Goal: Information Seeking & Learning: Learn about a topic

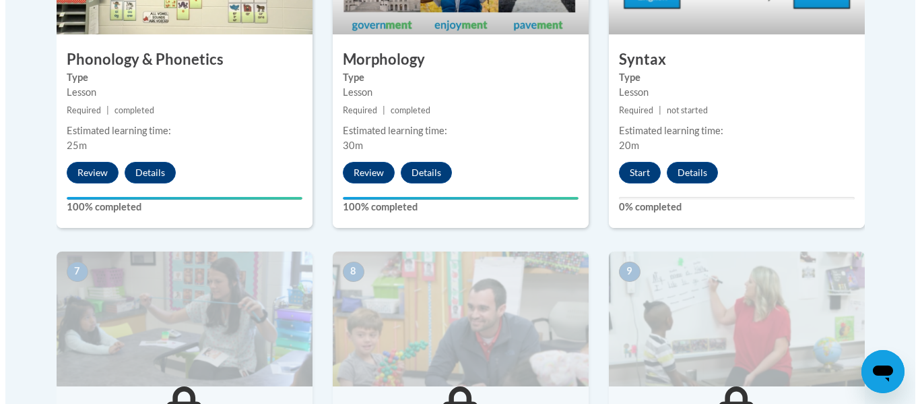
scroll to position [955, 0]
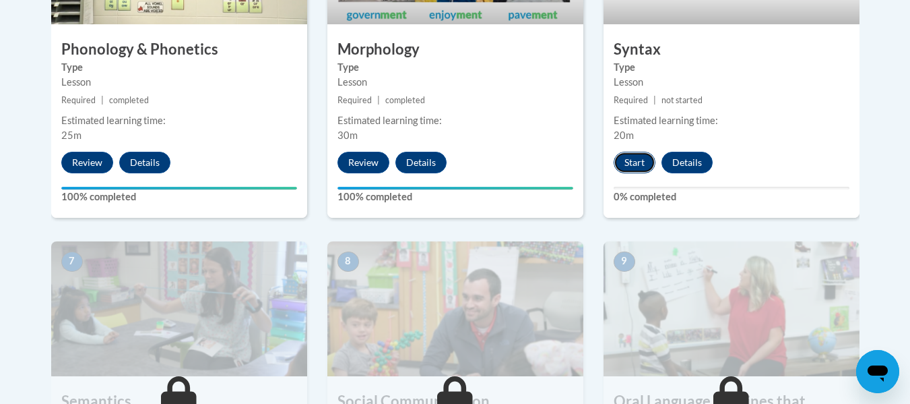
click at [639, 162] on button "Start" at bounding box center [635, 163] width 42 height 22
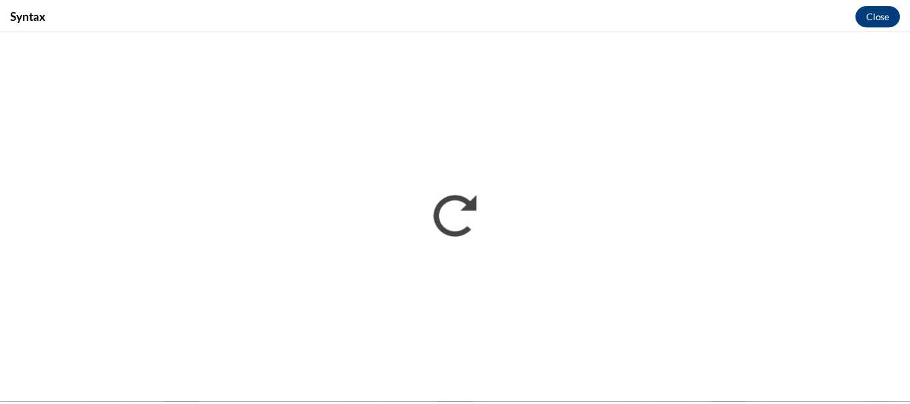
scroll to position [0, 0]
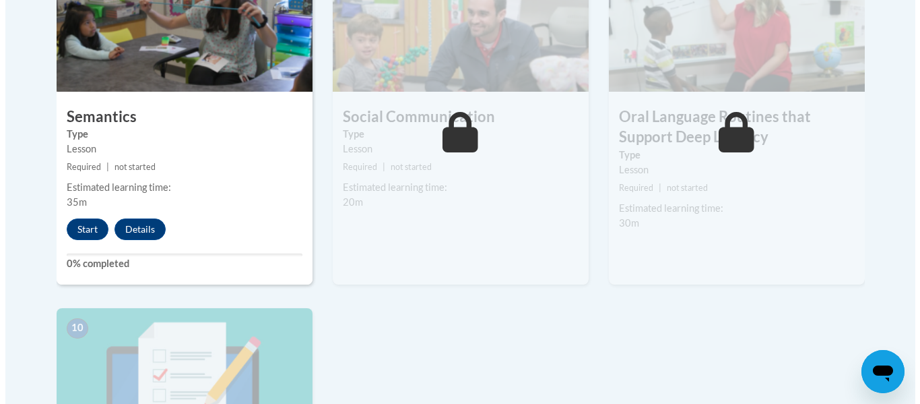
scroll to position [1240, 0]
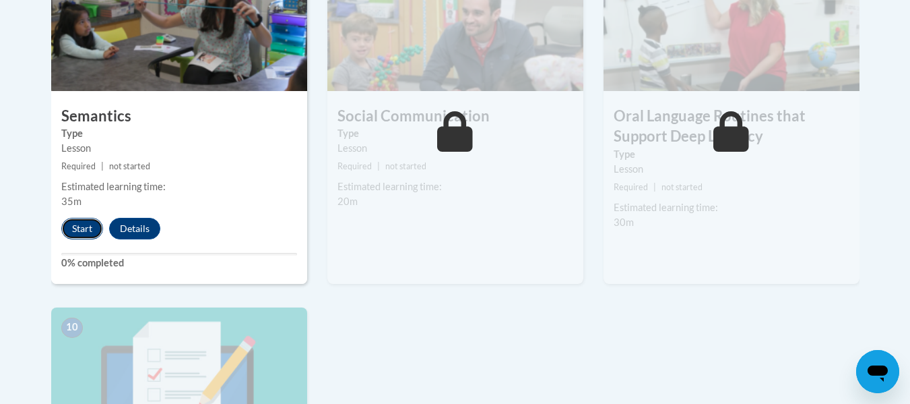
click at [73, 225] on button "Start" at bounding box center [82, 229] width 42 height 22
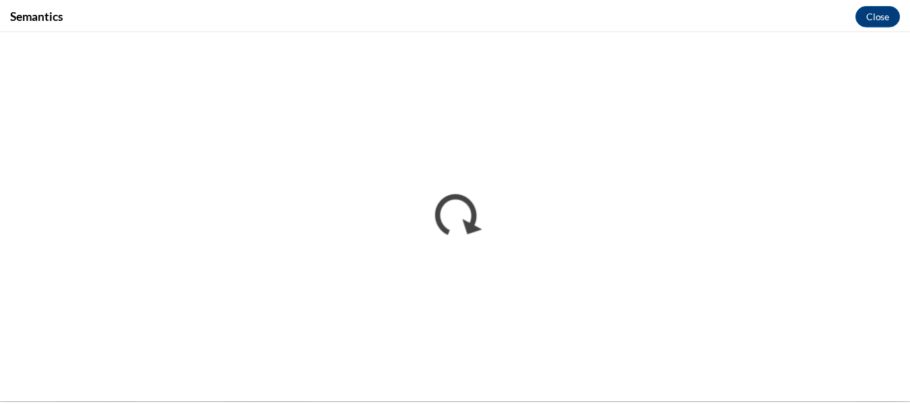
scroll to position [0, 0]
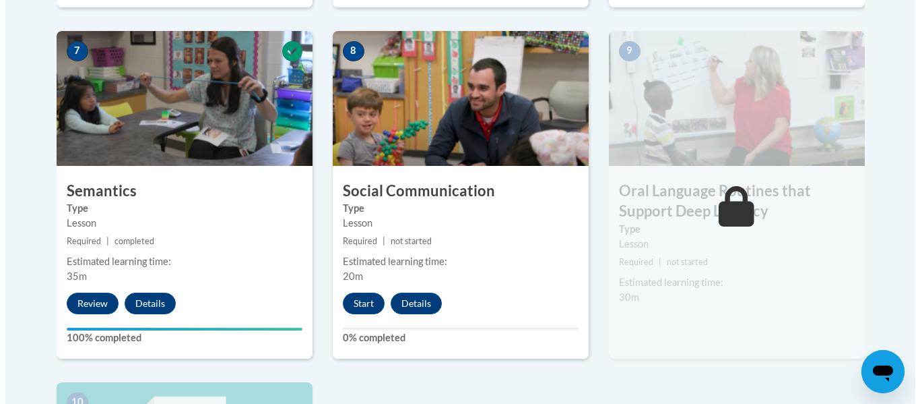
scroll to position [1167, 0]
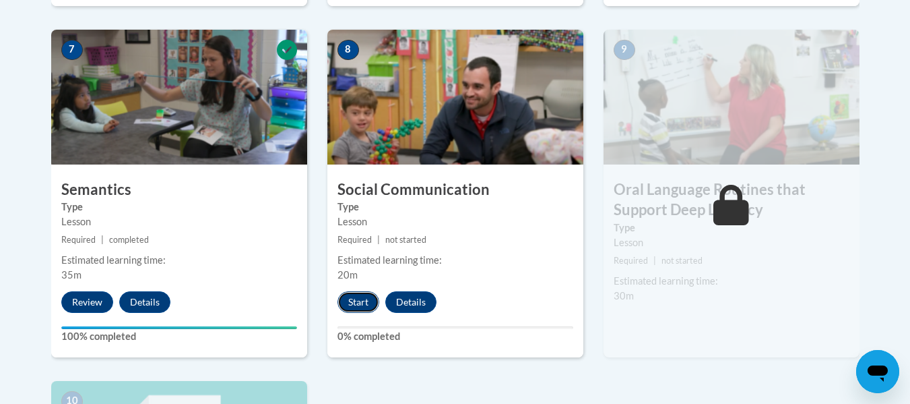
click at [360, 302] on button "Start" at bounding box center [359, 302] width 42 height 22
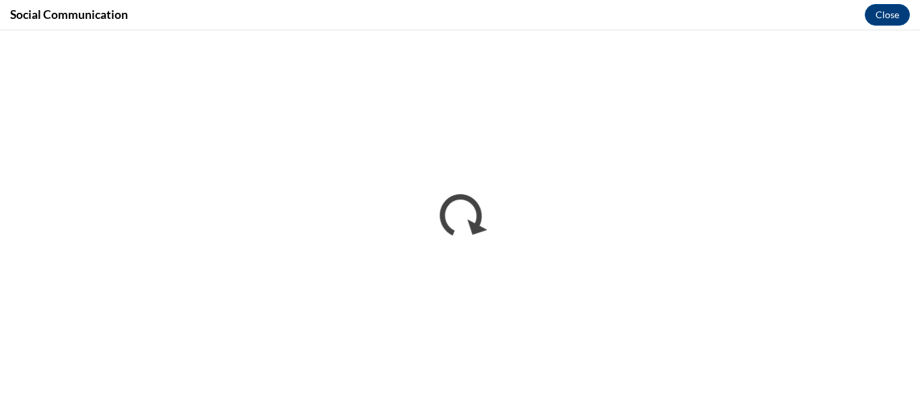
scroll to position [0, 0]
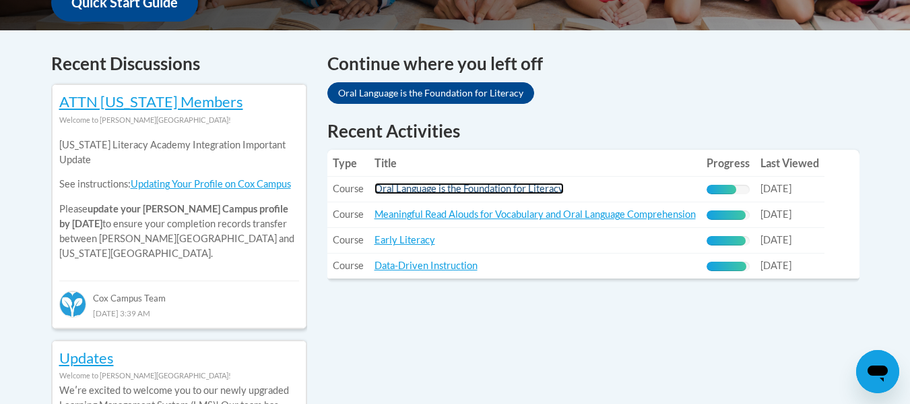
click at [444, 187] on link "Oral Language is the Foundation for Literacy" at bounding box center [469, 188] width 189 height 11
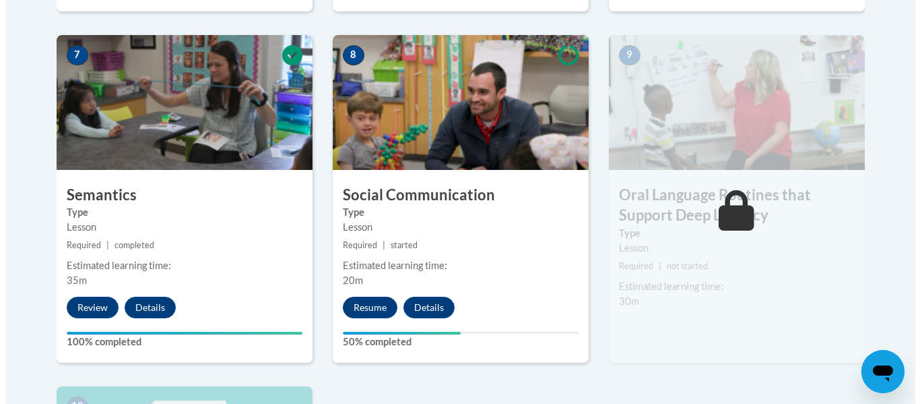
scroll to position [1168, 0]
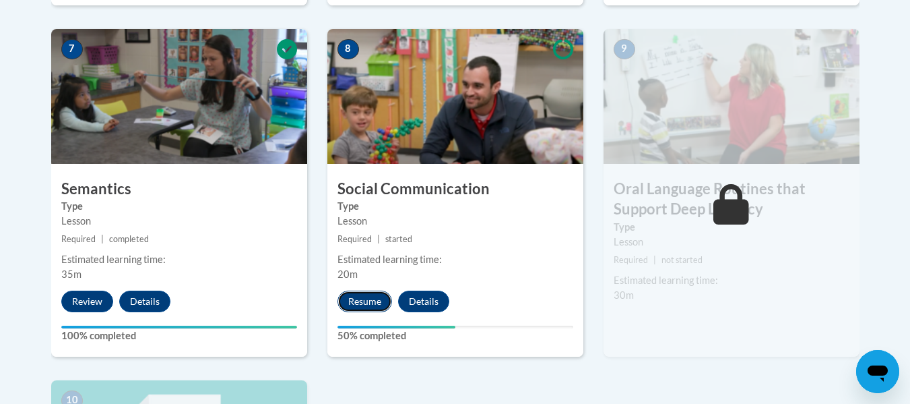
click at [375, 305] on button "Resume" at bounding box center [365, 301] width 55 height 22
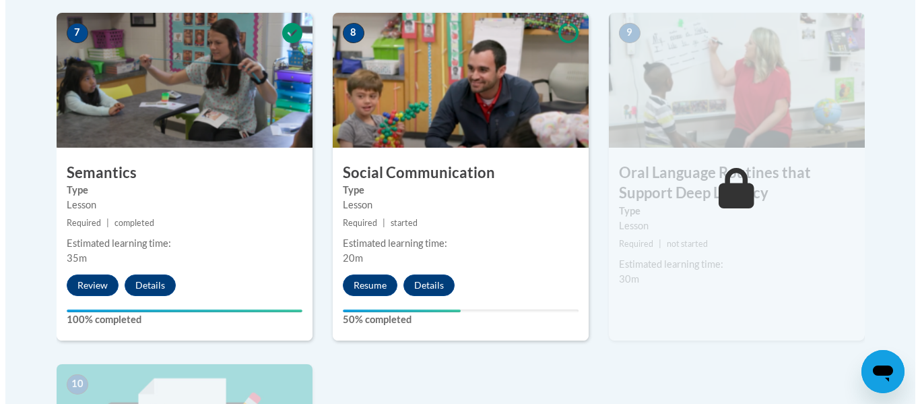
scroll to position [1184, 0]
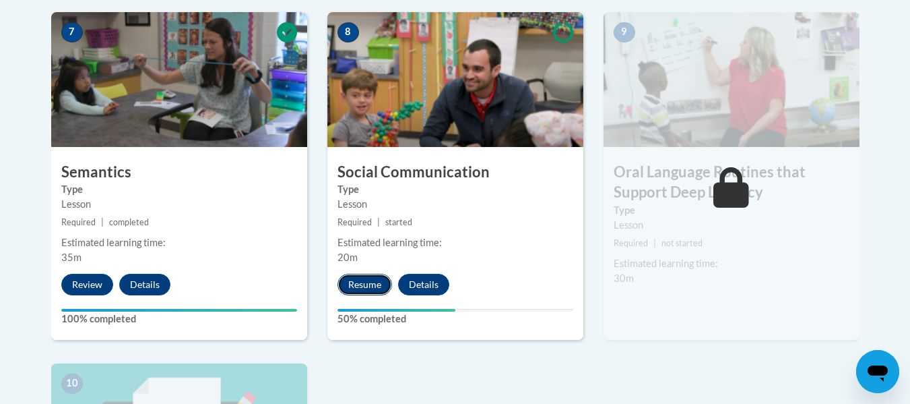
click at [369, 282] on button "Resume" at bounding box center [365, 285] width 55 height 22
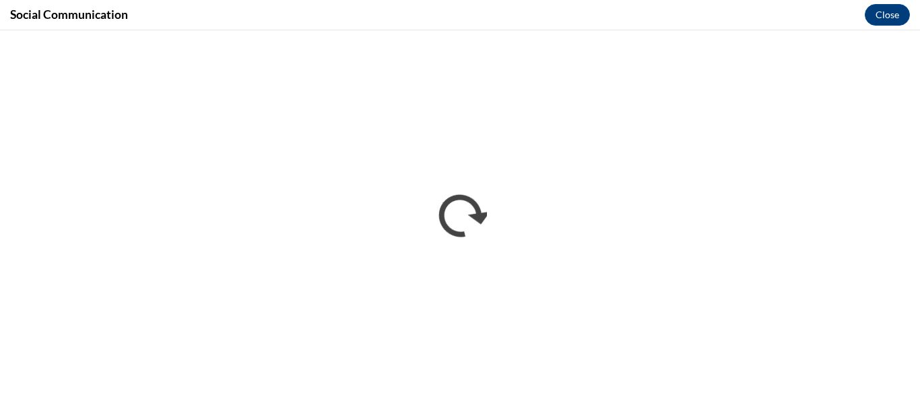
scroll to position [0, 0]
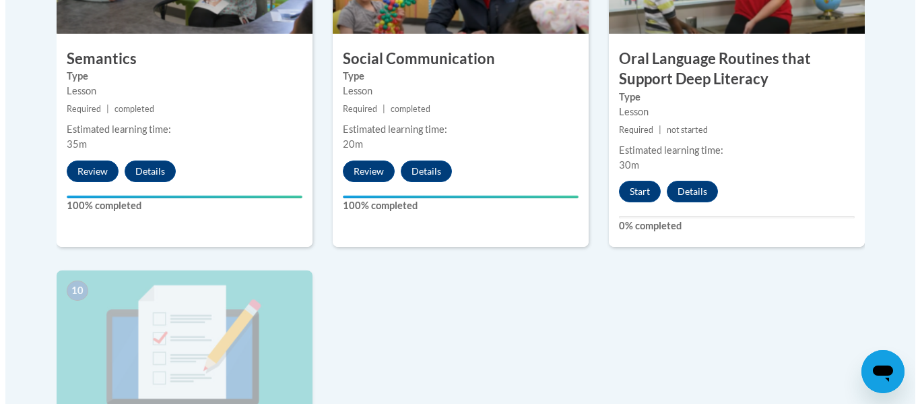
scroll to position [1317, 0]
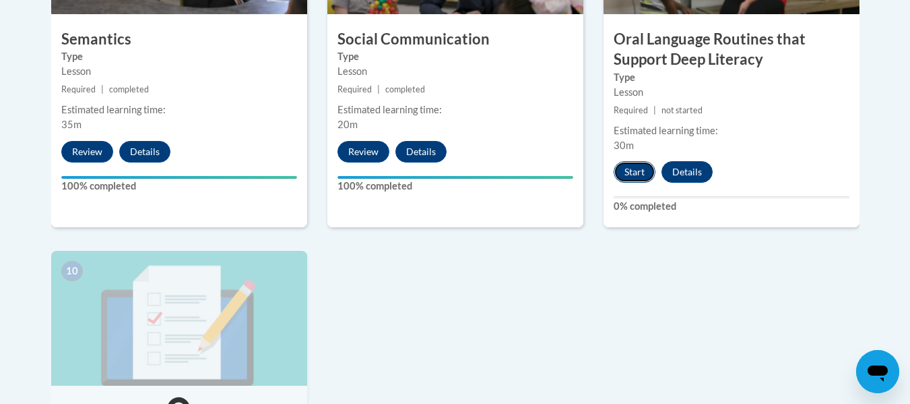
click at [638, 171] on button "Start" at bounding box center [635, 172] width 42 height 22
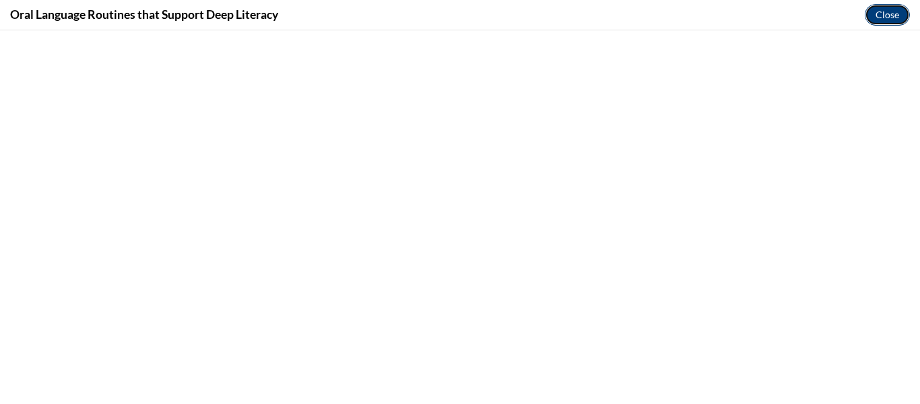
click at [892, 11] on button "Close" at bounding box center [887, 15] width 45 height 22
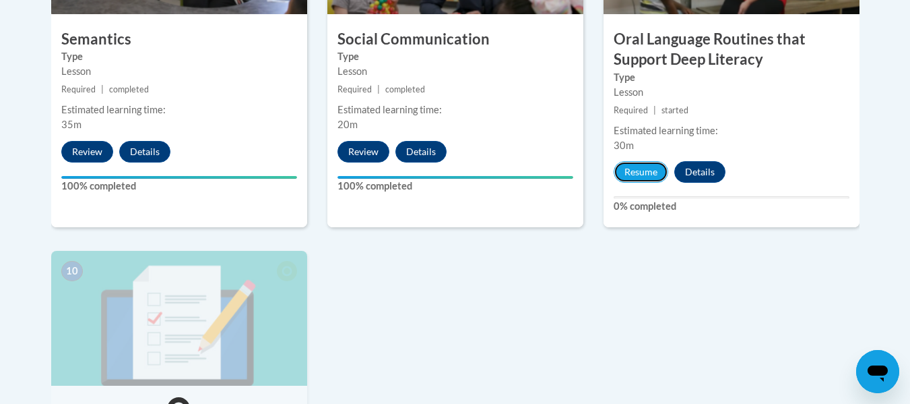
click at [634, 174] on button "Resume" at bounding box center [641, 172] width 55 height 22
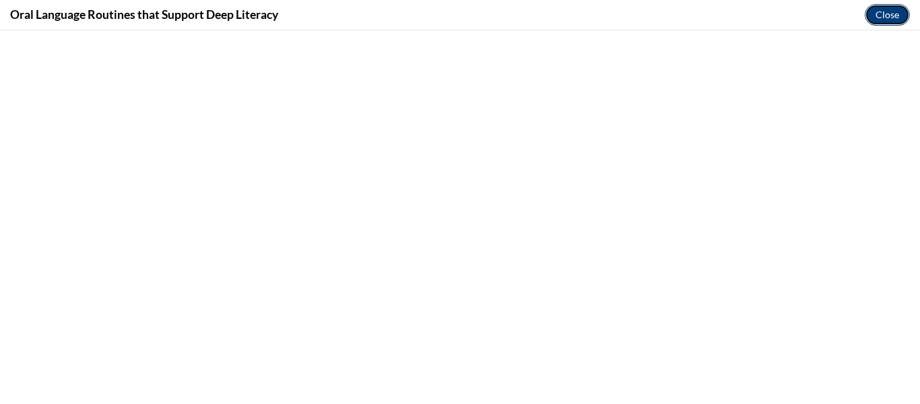
click at [893, 14] on button "Close" at bounding box center [887, 15] width 45 height 22
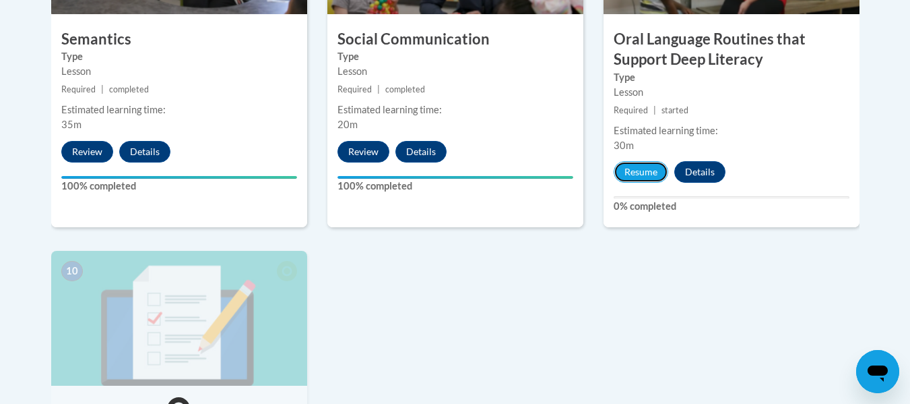
click at [649, 170] on button "Resume" at bounding box center [641, 172] width 55 height 22
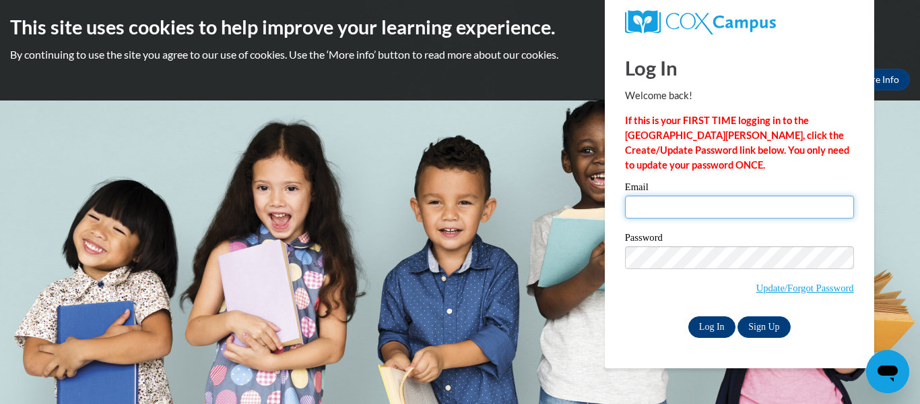
type input "[EMAIL_ADDRESS][DOMAIN_NAME]"
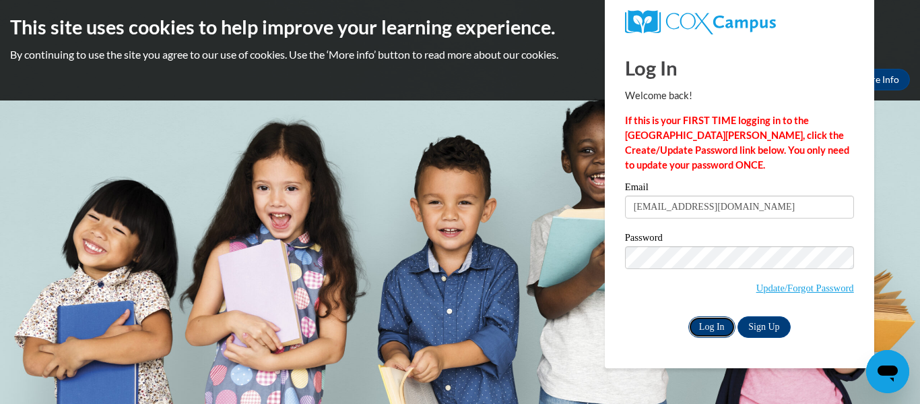
click at [706, 319] on input "Log In" at bounding box center [712, 327] width 47 height 22
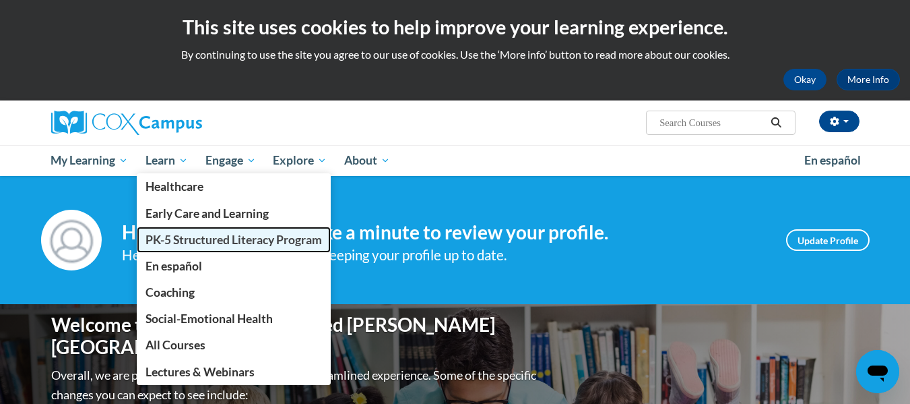
click at [197, 245] on span "PK-5 Structured Literacy Program" at bounding box center [234, 239] width 177 height 14
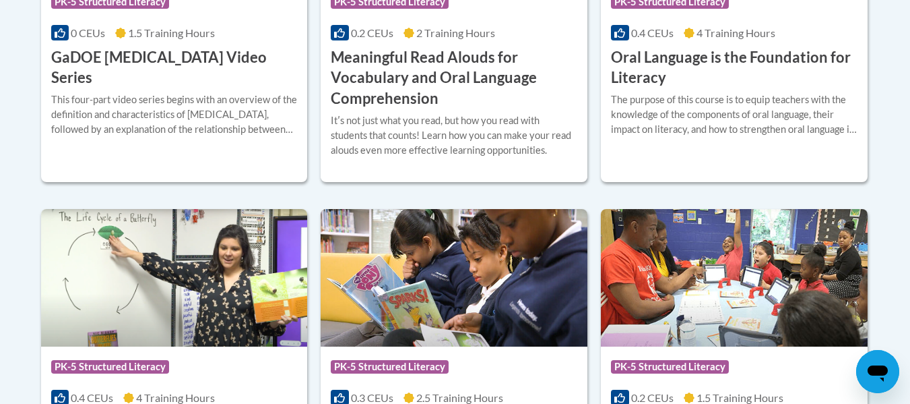
scroll to position [1100, 0]
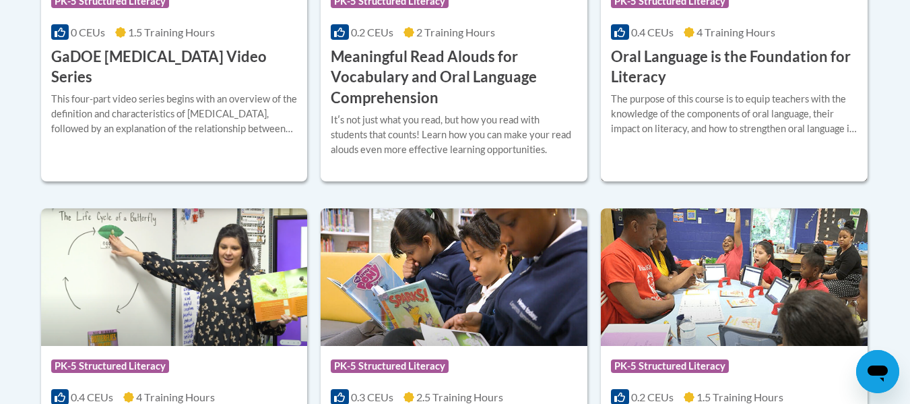
click at [652, 76] on h3 "Oral Language is the Foundation for Literacy" at bounding box center [734, 67] width 247 height 42
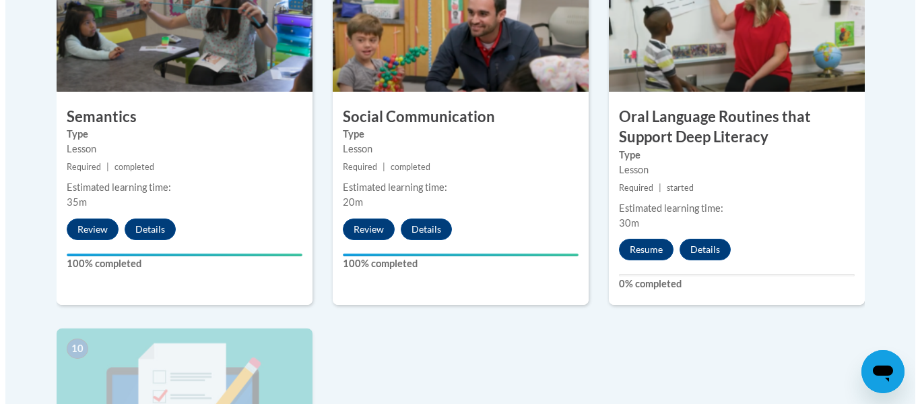
scroll to position [1240, 0]
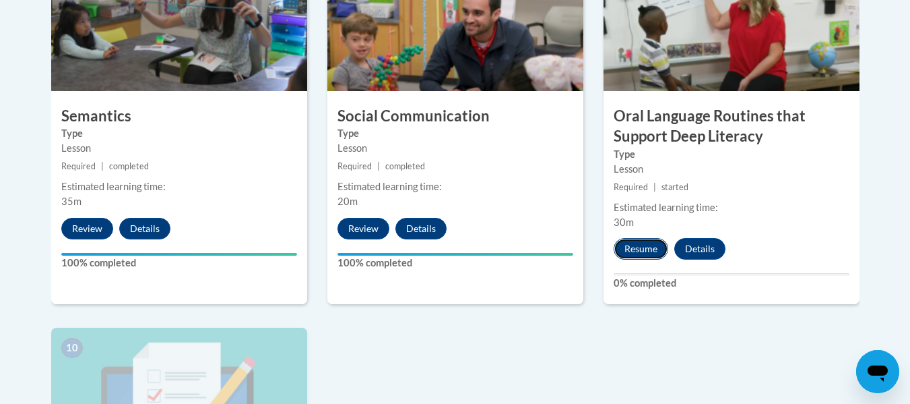
click at [641, 249] on button "Resume" at bounding box center [641, 249] width 55 height 22
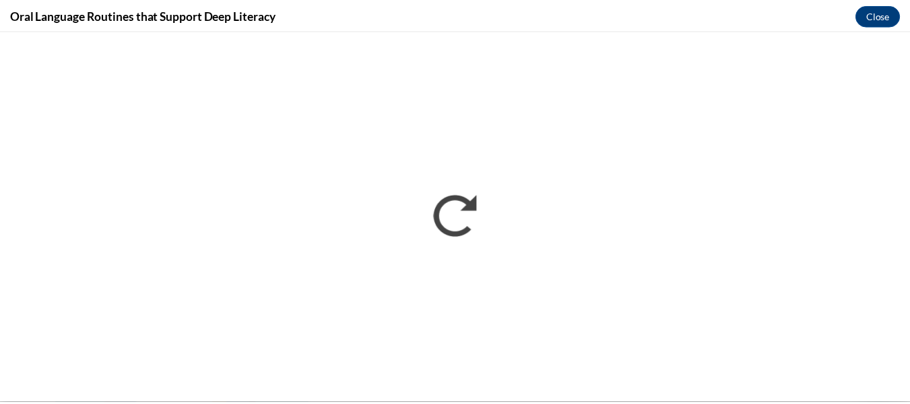
scroll to position [0, 0]
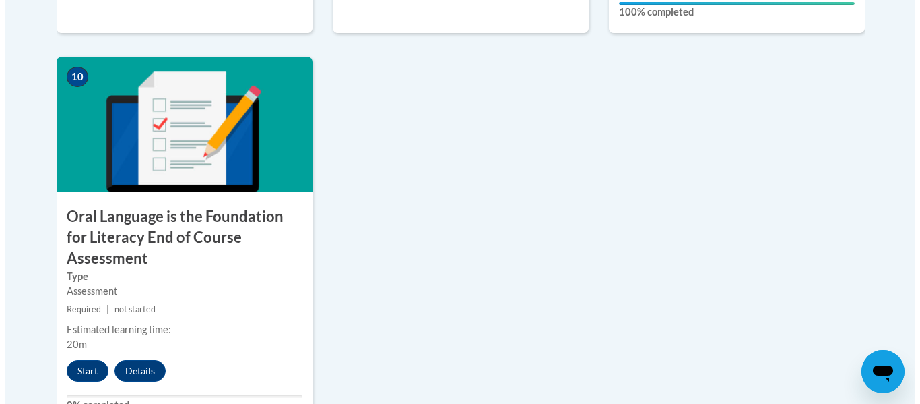
scroll to position [1528, 0]
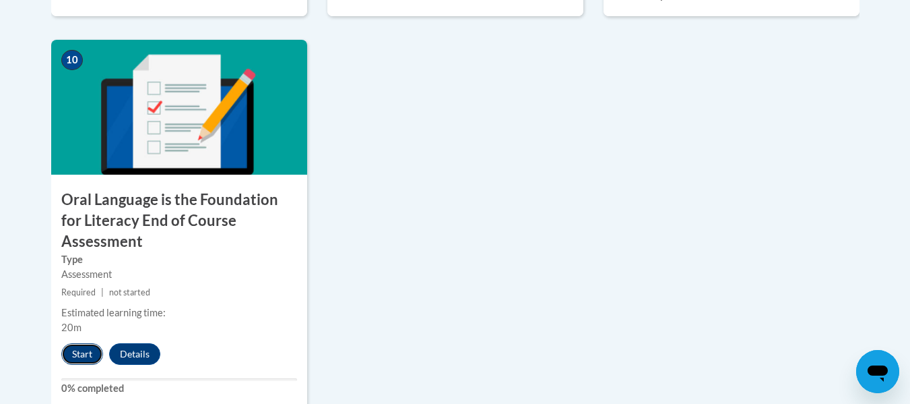
click at [79, 343] on button "Start" at bounding box center [82, 354] width 42 height 22
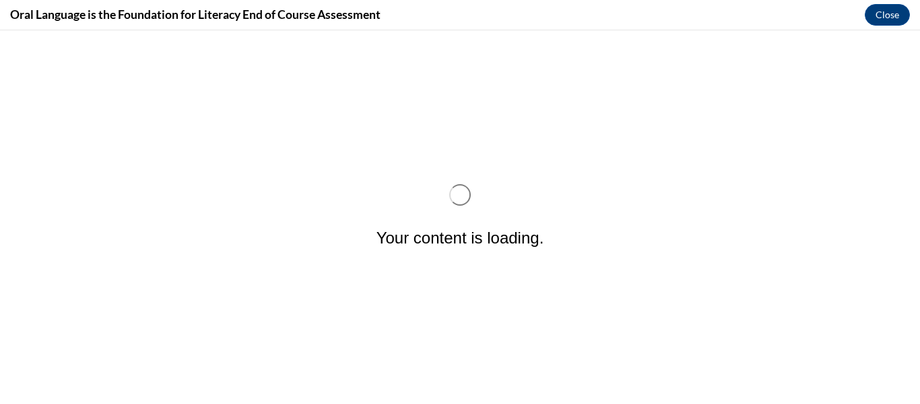
scroll to position [0, 0]
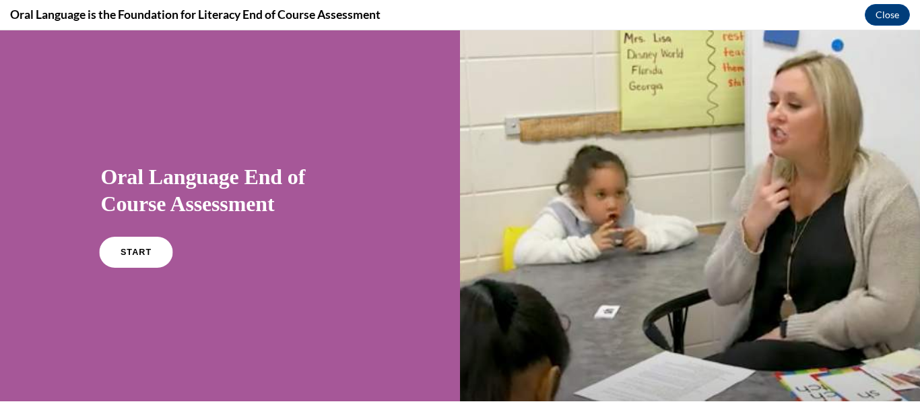
click at [141, 261] on link "START" at bounding box center [135, 251] width 73 height 31
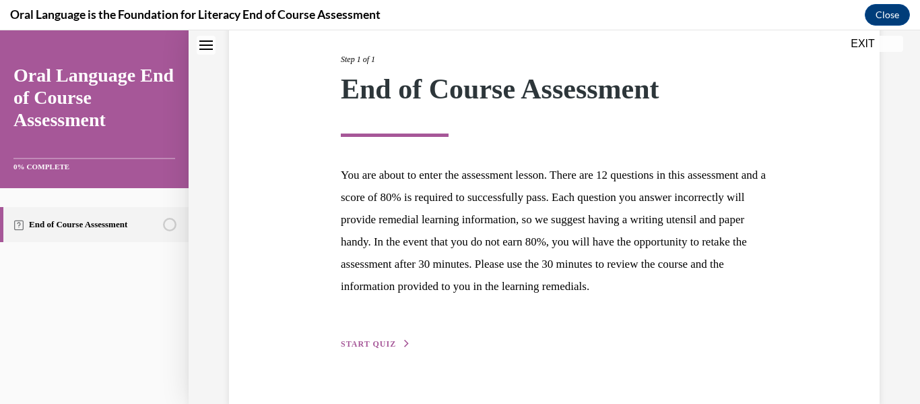
scroll to position [216, 0]
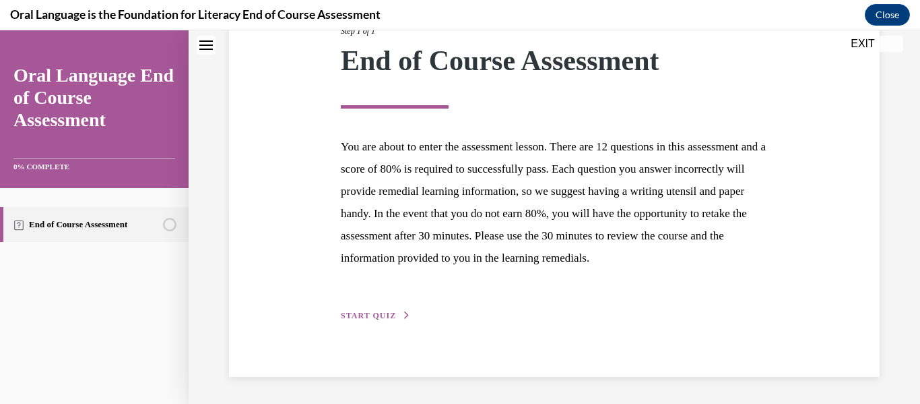
click at [359, 313] on span "START QUIZ" at bounding box center [368, 315] width 55 height 9
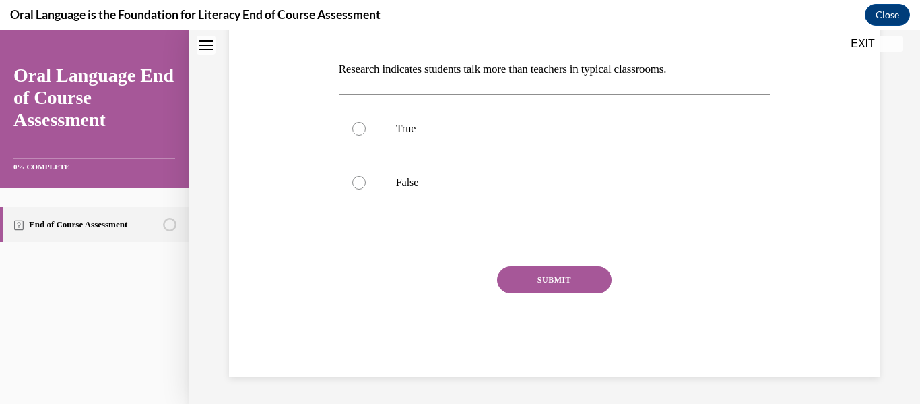
scroll to position [41, 0]
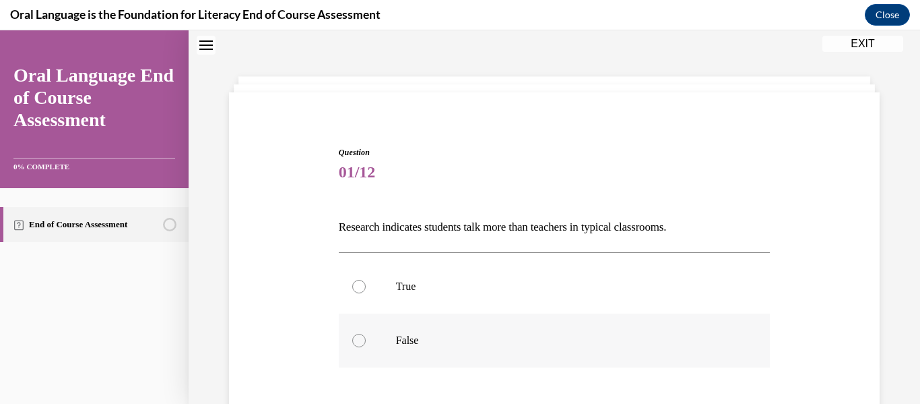
click at [356, 340] on div at bounding box center [358, 339] width 13 height 13
click at [356, 340] on input "False" at bounding box center [358, 339] width 13 height 13
radio input "true"
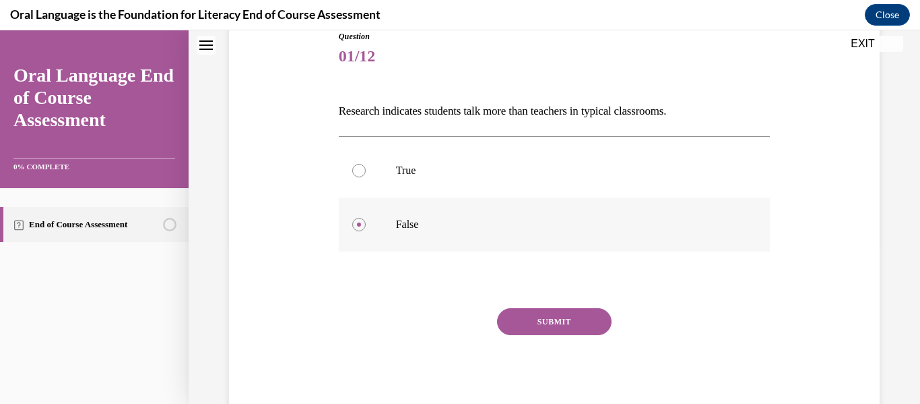
scroll to position [158, 0]
click at [524, 315] on button "SUBMIT" at bounding box center [554, 320] width 115 height 27
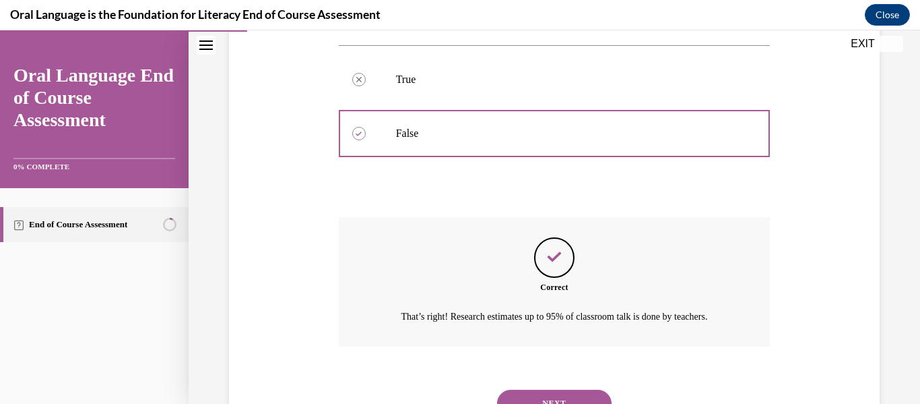
scroll to position [308, 0]
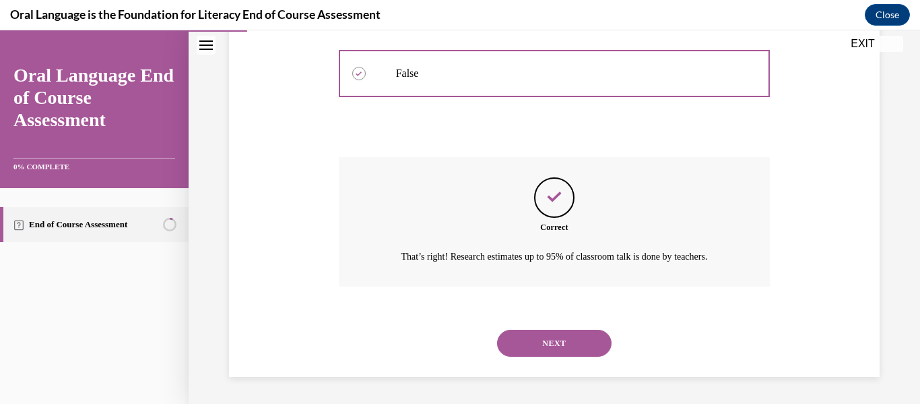
click at [534, 342] on button "NEXT" at bounding box center [554, 342] width 115 height 27
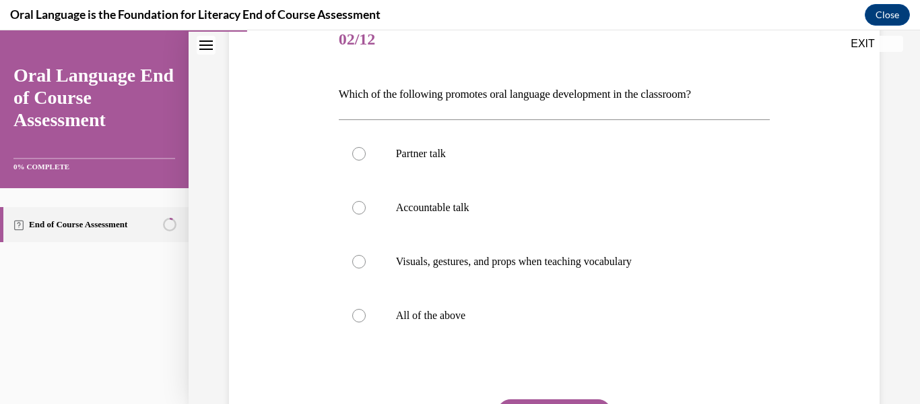
scroll to position [174, 0]
click at [358, 154] on div at bounding box center [358, 152] width 13 height 13
click at [358, 154] on input "Partner talk" at bounding box center [358, 152] width 13 height 13
radio input "true"
click at [360, 203] on div at bounding box center [358, 206] width 13 height 13
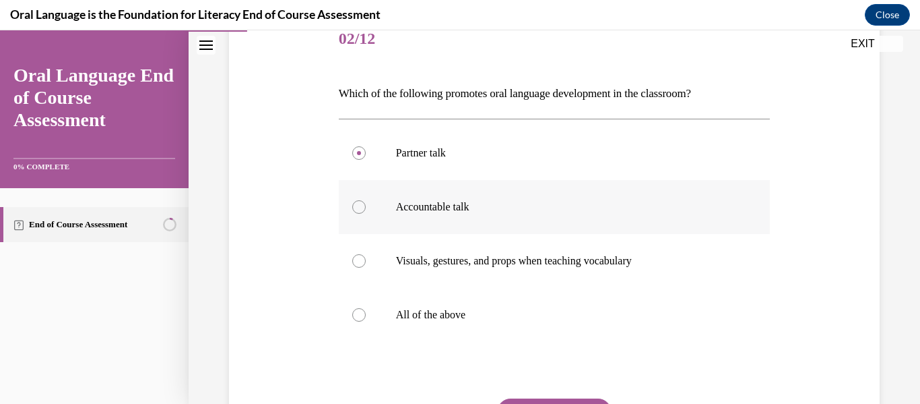
click at [360, 203] on input "Accountable talk" at bounding box center [358, 206] width 13 height 13
radio input "true"
click at [356, 312] on div at bounding box center [358, 314] width 13 height 13
click at [356, 312] on input "All of the above" at bounding box center [358, 314] width 13 height 13
radio input "true"
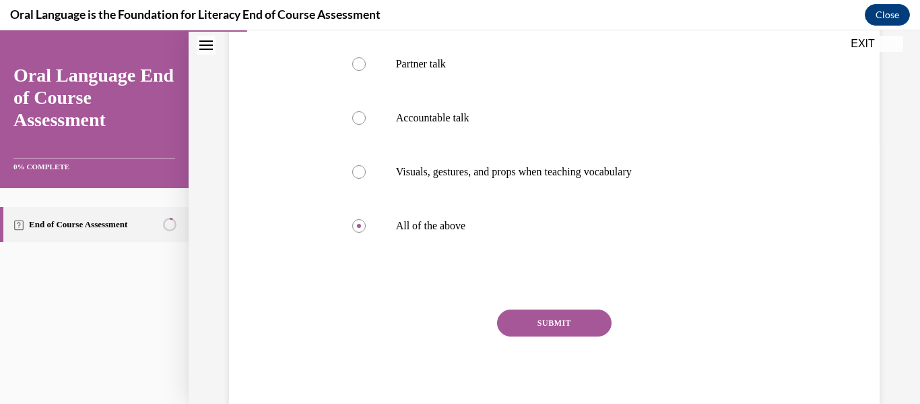
scroll to position [266, 0]
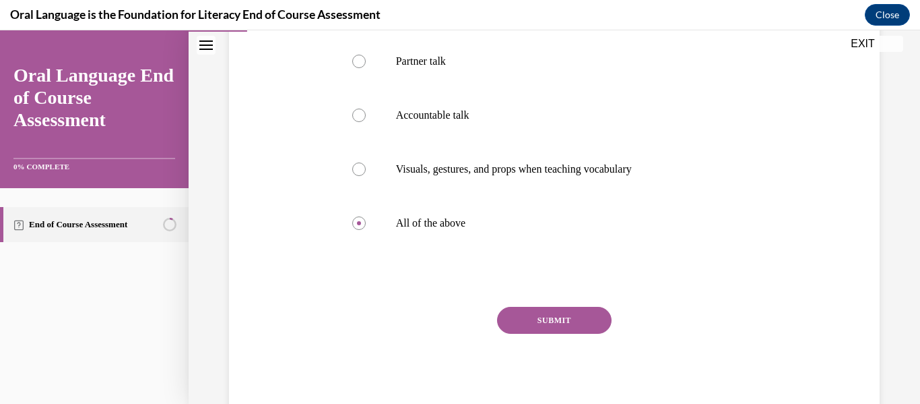
click at [554, 316] on button "SUBMIT" at bounding box center [554, 320] width 115 height 27
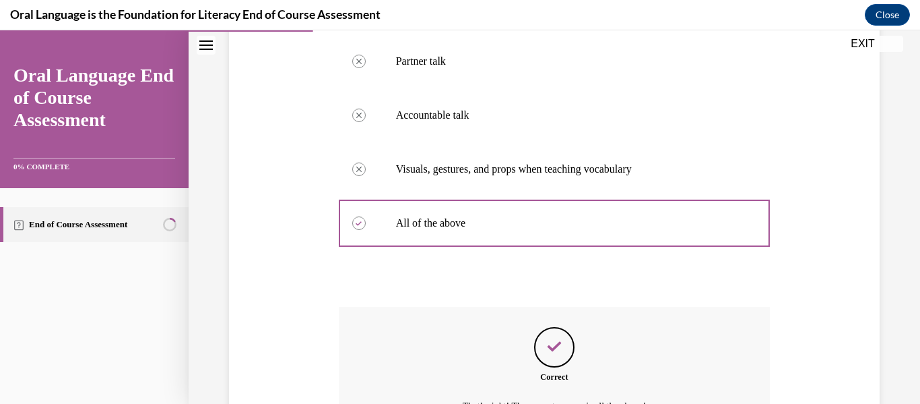
scroll to position [416, 0]
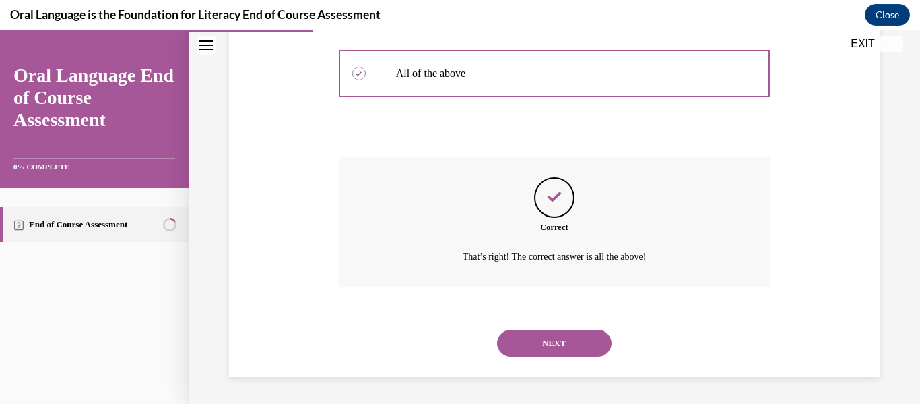
click at [545, 344] on button "NEXT" at bounding box center [554, 342] width 115 height 27
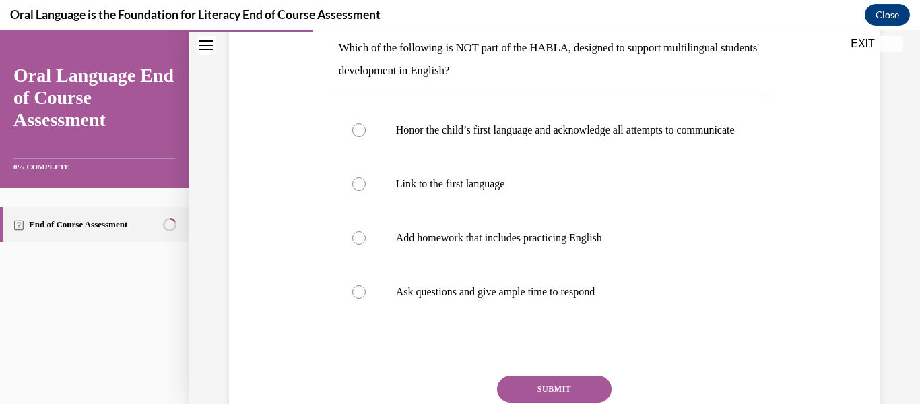
scroll to position [221, 0]
click at [353, 244] on div at bounding box center [358, 236] width 13 height 13
click at [353, 244] on input "Add homework that includes practicing English" at bounding box center [358, 236] width 13 height 13
radio input "true"
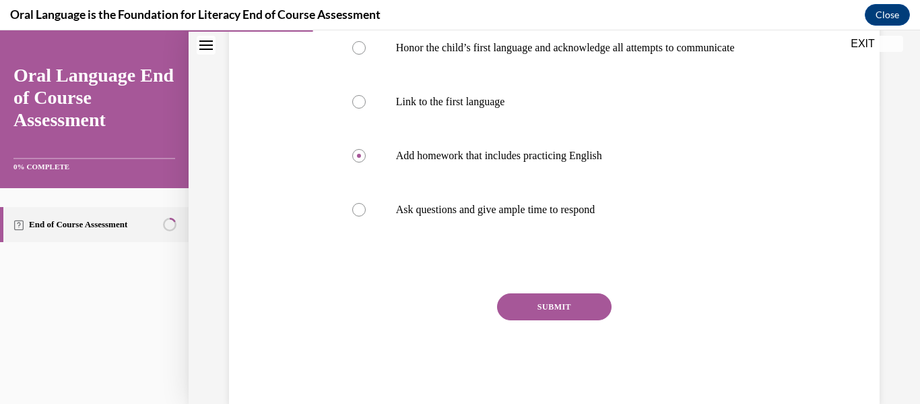
click at [542, 320] on button "SUBMIT" at bounding box center [554, 306] width 115 height 27
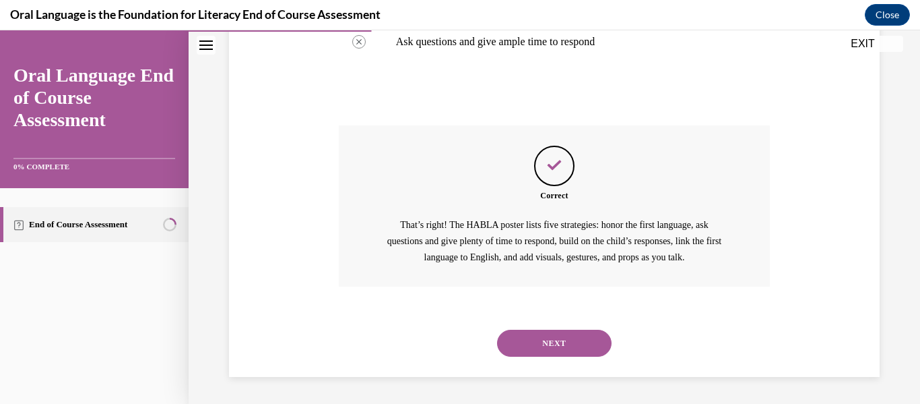
scroll to position [484, 0]
click at [536, 341] on button "NEXT" at bounding box center [554, 342] width 115 height 27
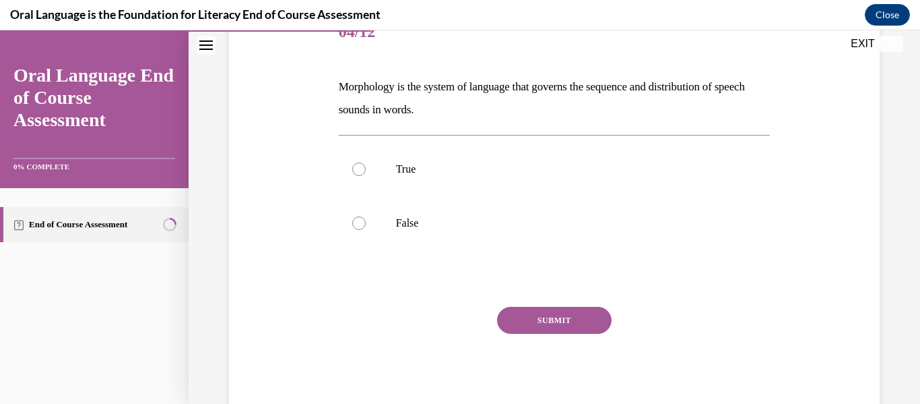
scroll to position [181, 0]
click at [358, 158] on label "True" at bounding box center [555, 169] width 432 height 54
click at [358, 162] on input "True" at bounding box center [358, 168] width 13 height 13
radio input "true"
click at [537, 313] on button "SUBMIT" at bounding box center [554, 320] width 115 height 27
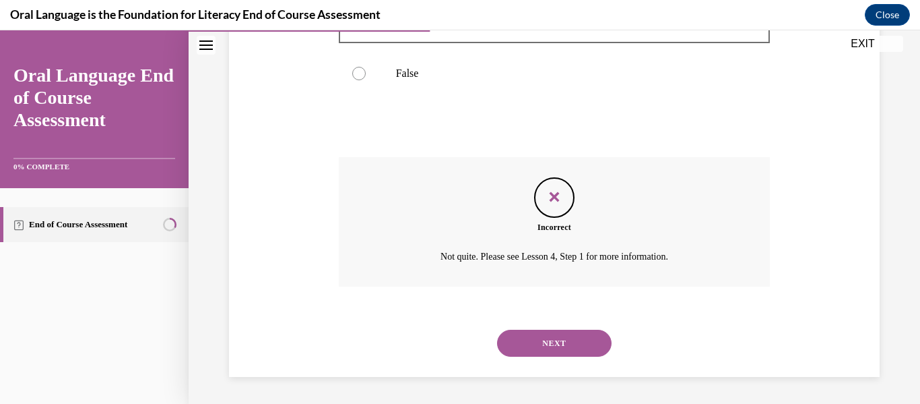
scroll to position [331, 0]
click at [551, 340] on button "NEXT" at bounding box center [554, 342] width 115 height 27
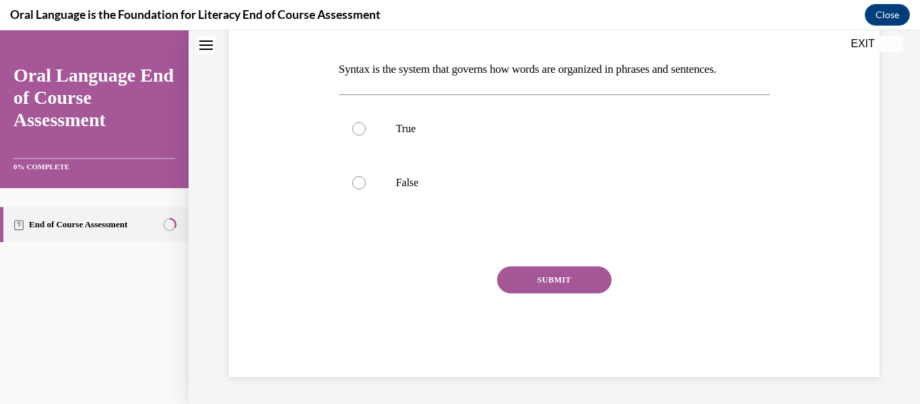
scroll to position [41, 0]
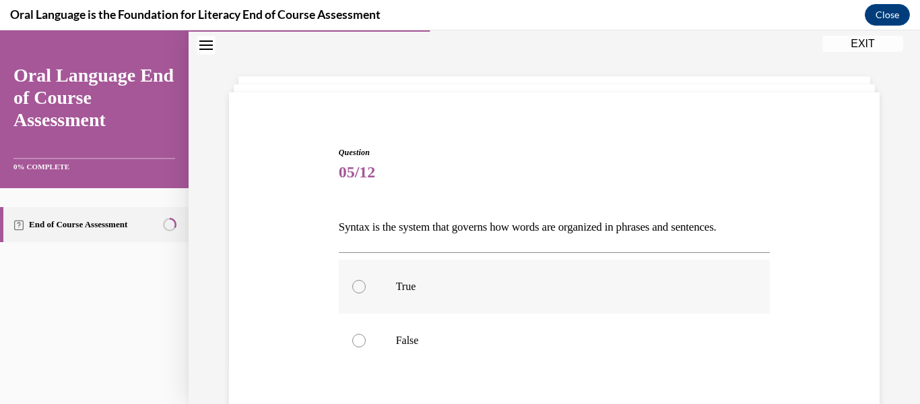
click at [356, 285] on div at bounding box center [358, 286] width 13 height 13
click at [356, 285] on input "True" at bounding box center [358, 286] width 13 height 13
radio input "true"
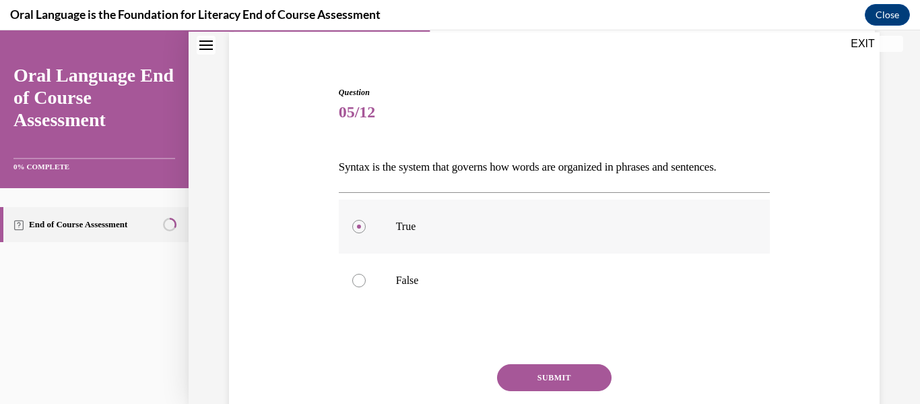
scroll to position [158, 0]
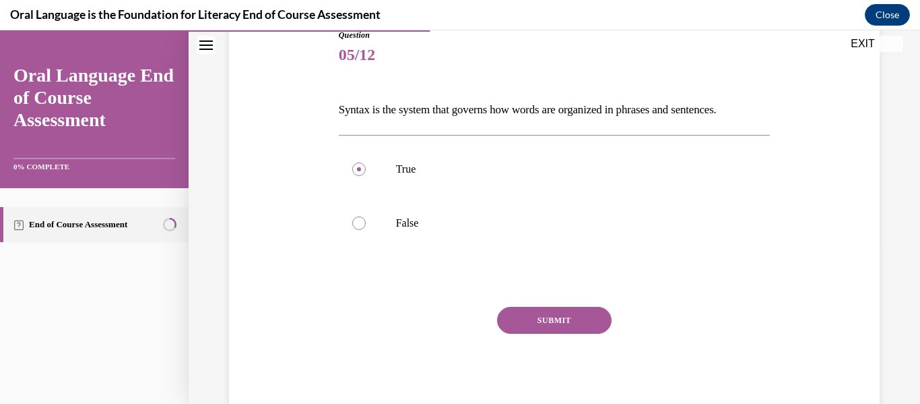
click at [545, 317] on button "SUBMIT" at bounding box center [554, 320] width 115 height 27
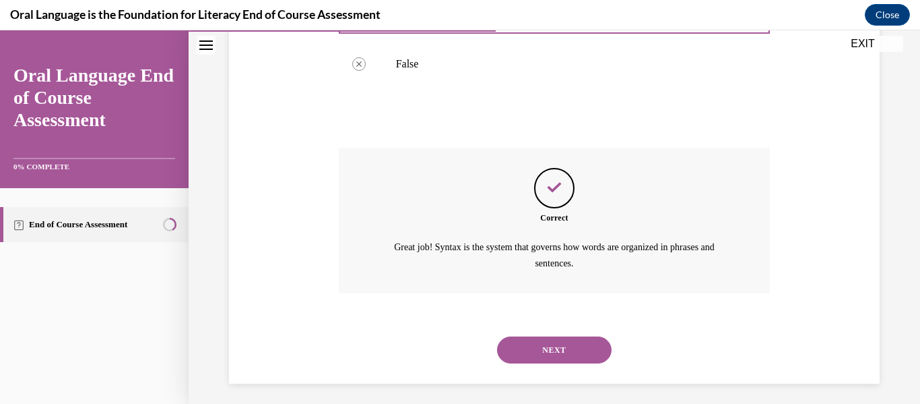
scroll to position [324, 0]
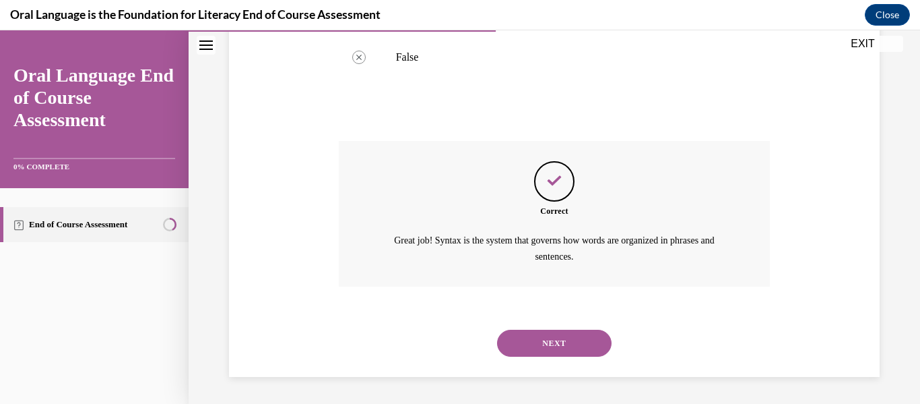
click at [544, 338] on button "NEXT" at bounding box center [554, 342] width 115 height 27
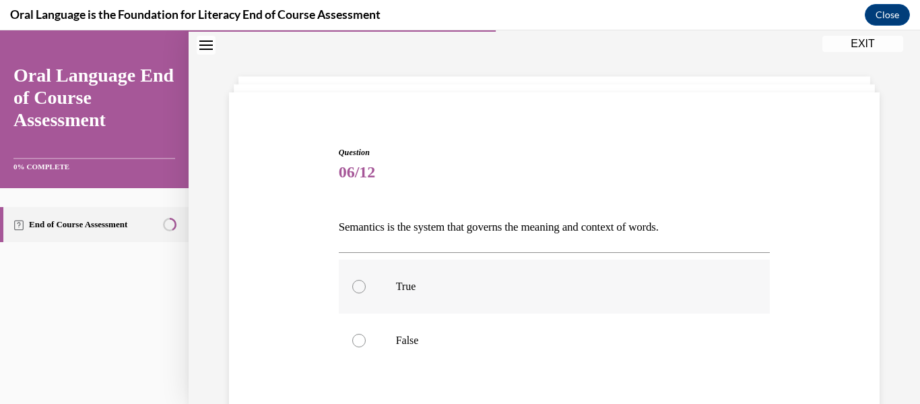
click at [362, 292] on label "True" at bounding box center [555, 286] width 432 height 54
click at [362, 292] on input "True" at bounding box center [358, 286] width 13 height 13
radio input "true"
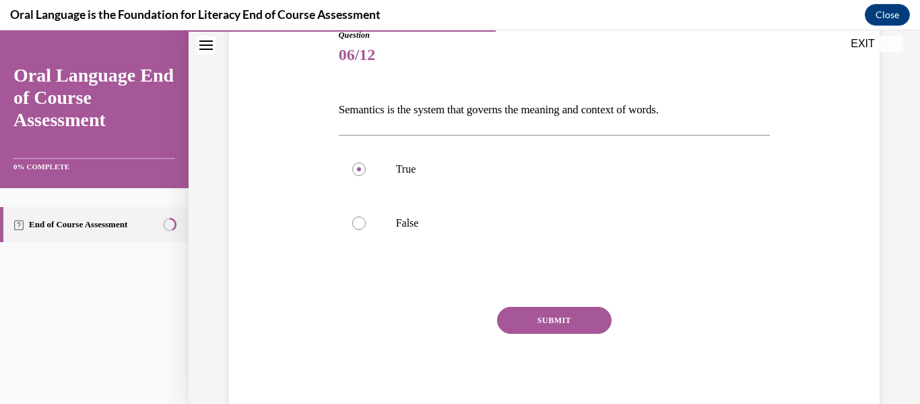
click at [540, 319] on button "SUBMIT" at bounding box center [554, 320] width 115 height 27
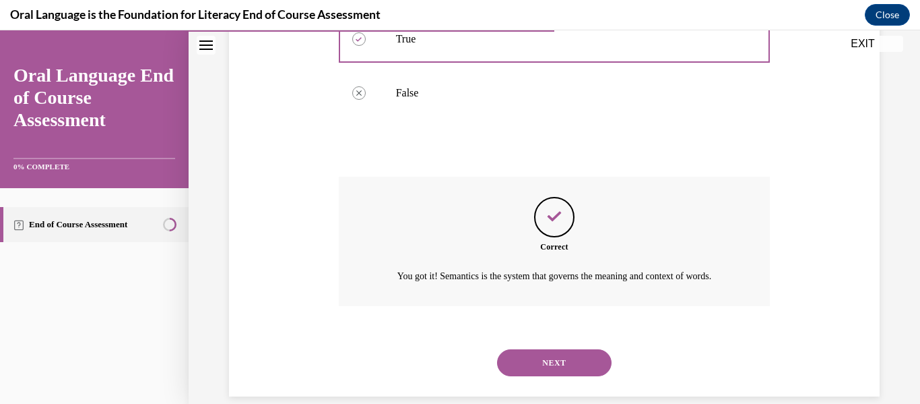
scroll to position [324, 0]
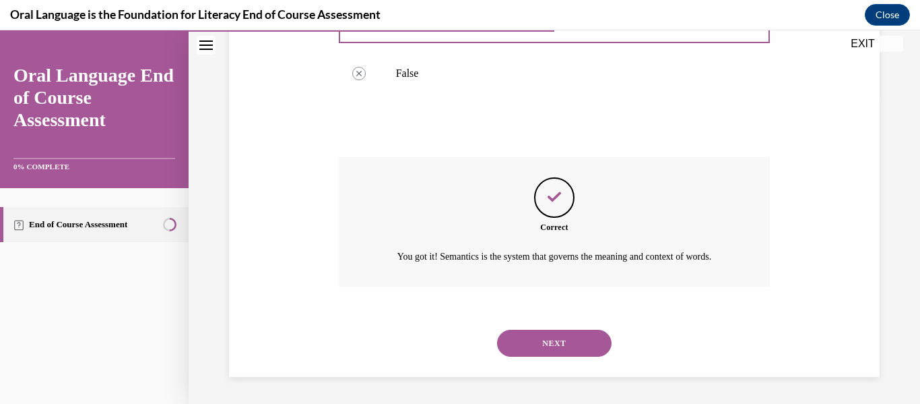
click at [540, 337] on button "NEXT" at bounding box center [554, 342] width 115 height 27
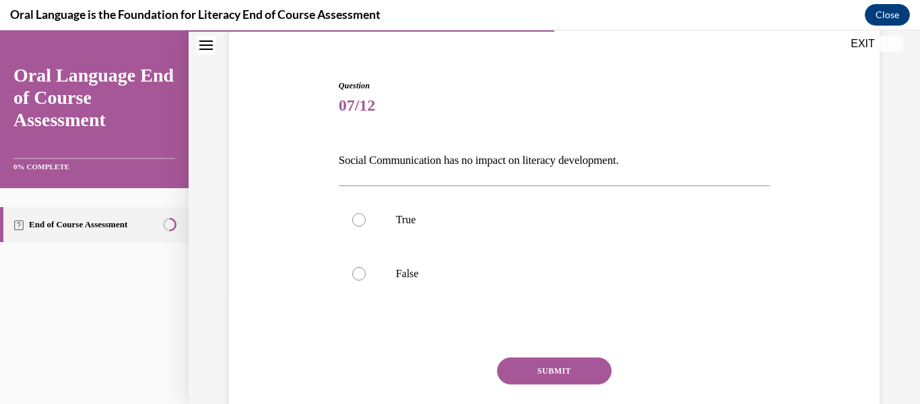
scroll to position [158, 0]
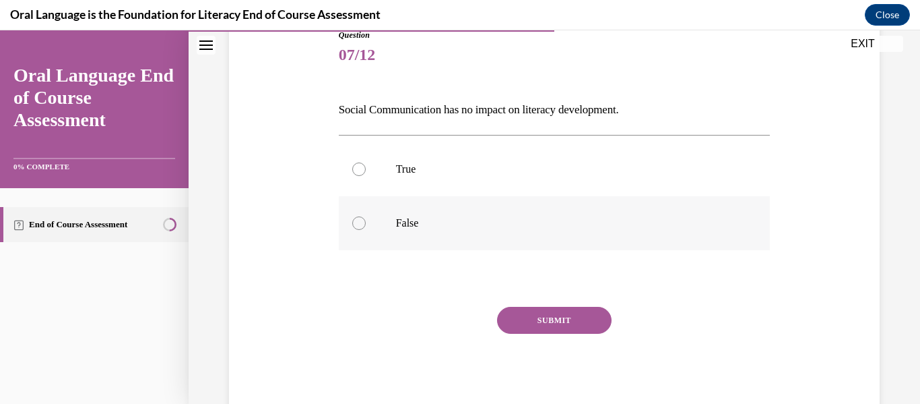
click at [357, 226] on div at bounding box center [358, 222] width 13 height 13
click at [357, 226] on input "False" at bounding box center [358, 222] width 13 height 13
radio input "true"
click at [581, 331] on button "SUBMIT" at bounding box center [554, 320] width 115 height 27
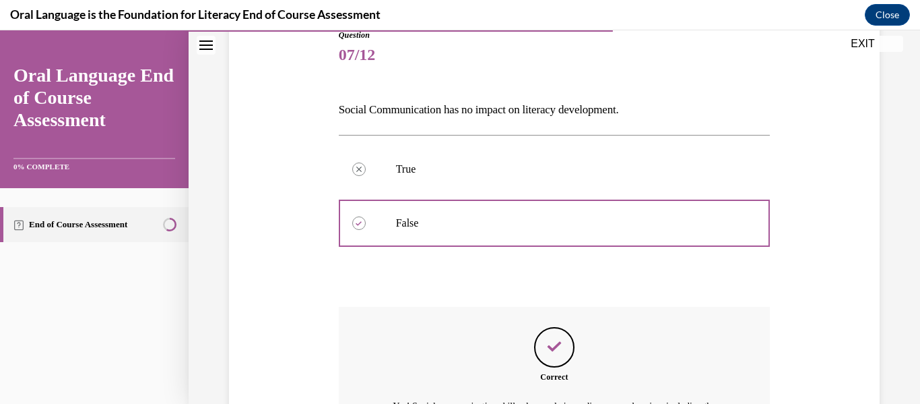
scroll to position [324, 0]
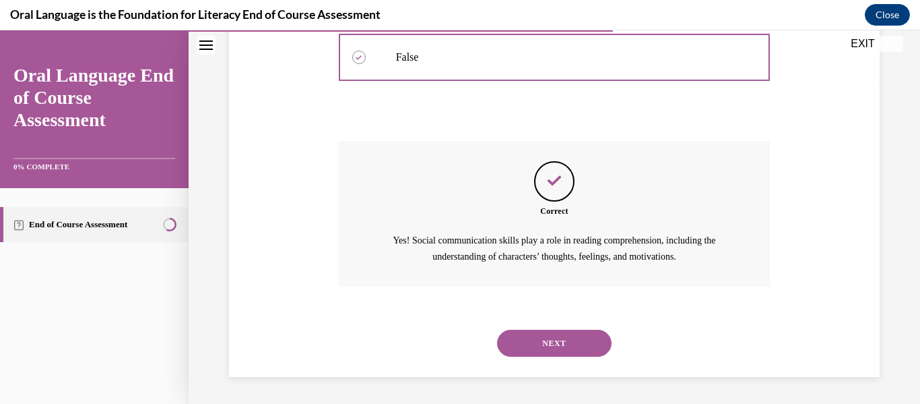
click at [556, 339] on button "NEXT" at bounding box center [554, 342] width 115 height 27
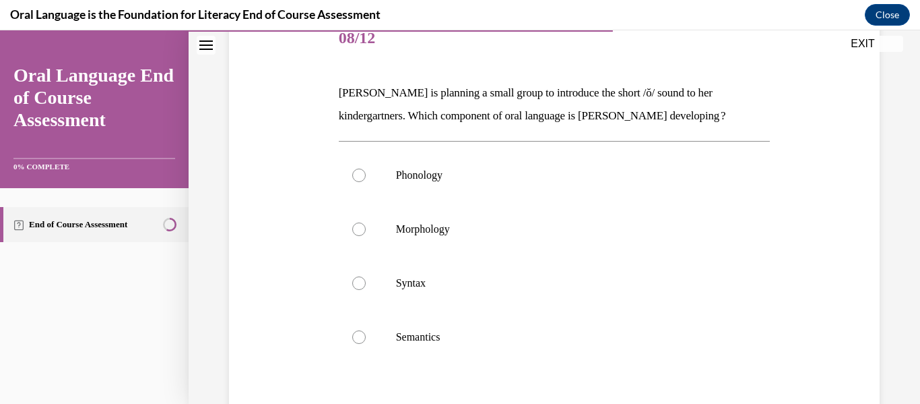
scroll to position [176, 0]
click at [352, 174] on div at bounding box center [358, 174] width 13 height 13
click at [352, 174] on input "Phonology" at bounding box center [358, 174] width 13 height 13
radio input "true"
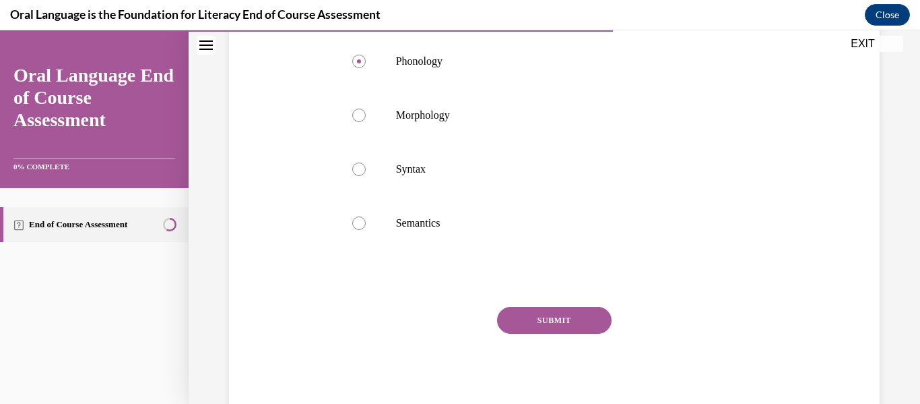
click at [534, 315] on button "SUBMIT" at bounding box center [554, 320] width 115 height 27
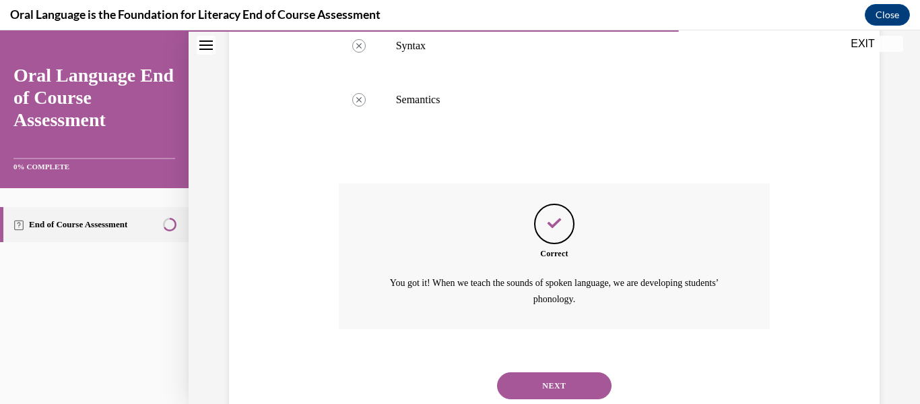
scroll to position [455, 0]
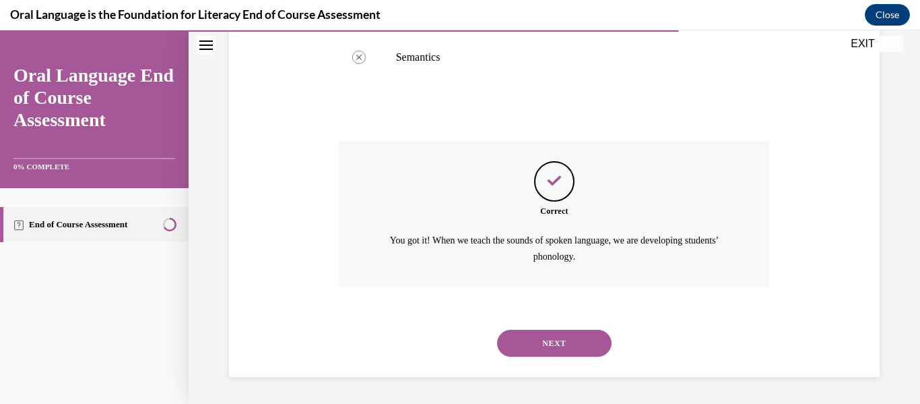
click at [537, 344] on button "NEXT" at bounding box center [554, 342] width 115 height 27
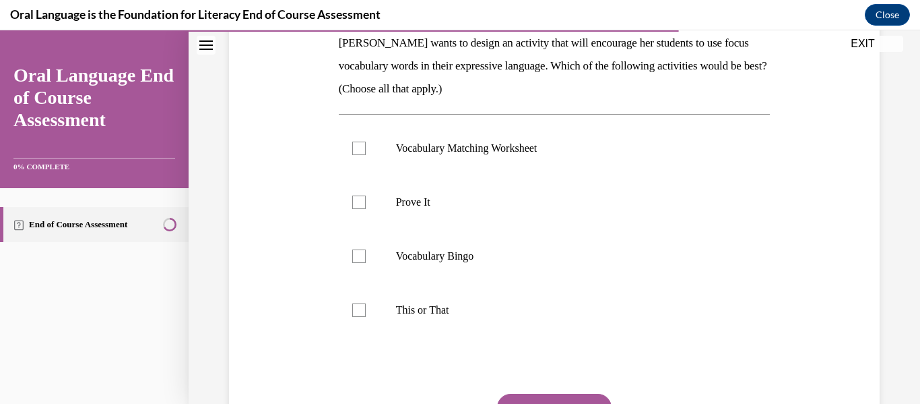
scroll to position [226, 0]
click at [358, 252] on div at bounding box center [358, 255] width 13 height 13
click at [358, 252] on input "Vocabulary Bingo" at bounding box center [358, 255] width 13 height 13
click at [356, 253] on icon at bounding box center [359, 255] width 6 height 5
click at [356, 253] on input "Vocabulary Bingo" at bounding box center [358, 255] width 13 height 13
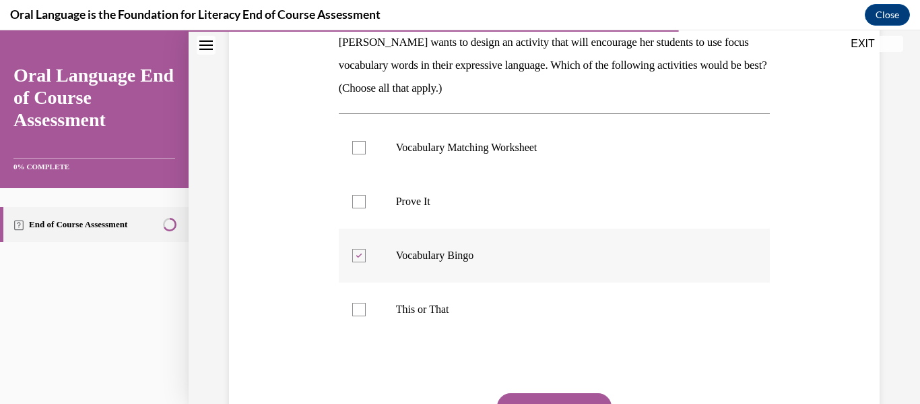
checkbox input "false"
click at [354, 204] on div at bounding box center [358, 201] width 13 height 13
click at [354, 204] on input "Prove It" at bounding box center [358, 201] width 13 height 13
checkbox input "true"
click at [354, 309] on div at bounding box center [358, 308] width 13 height 13
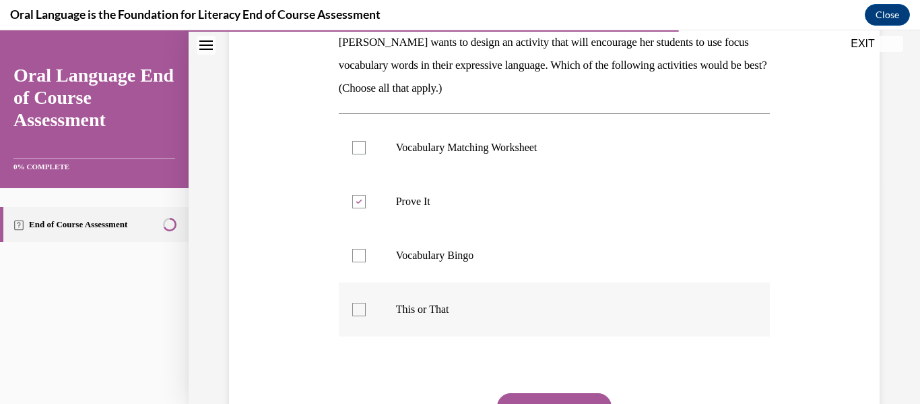
click at [354, 309] on input "This or That" at bounding box center [358, 308] width 13 height 13
checkbox input "true"
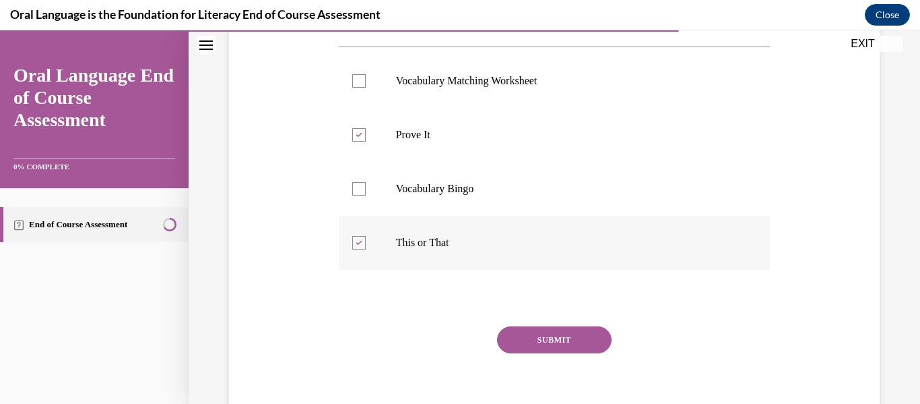
scroll to position [294, 0]
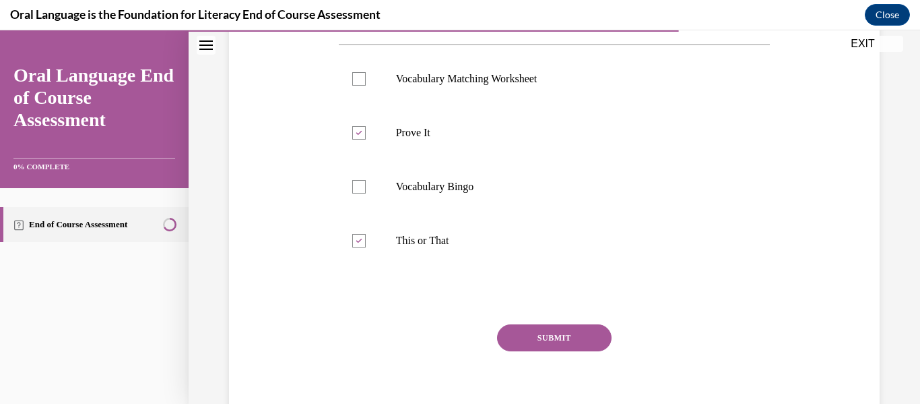
click at [550, 331] on button "SUBMIT" at bounding box center [554, 337] width 115 height 27
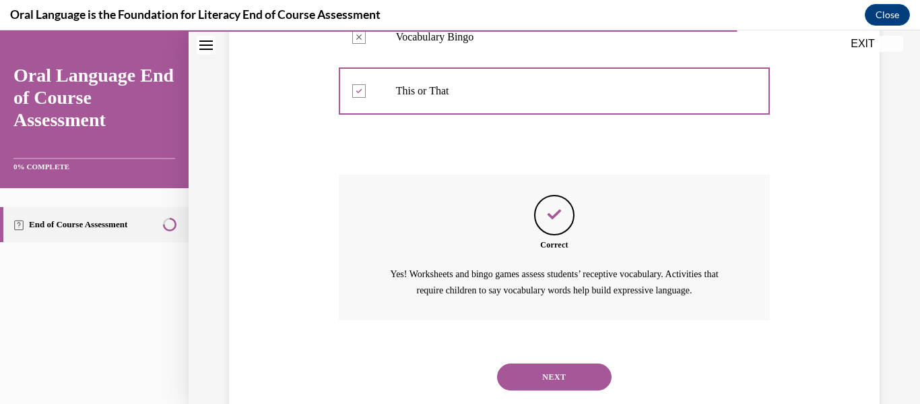
scroll to position [493, 0]
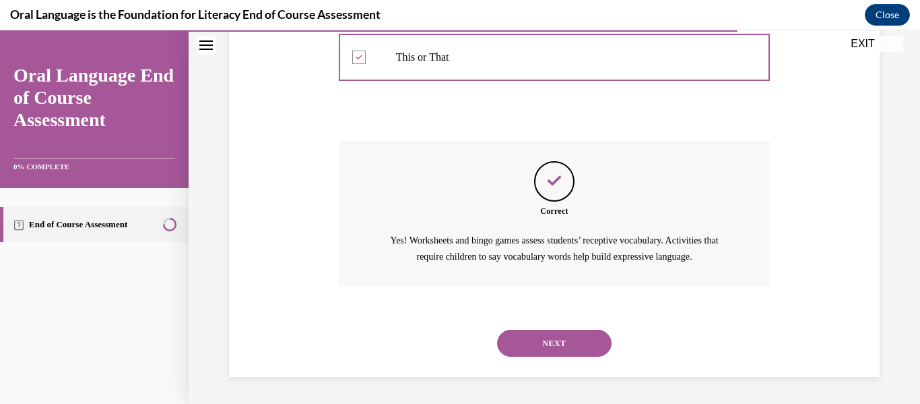
click at [549, 339] on button "NEXT" at bounding box center [554, 342] width 115 height 27
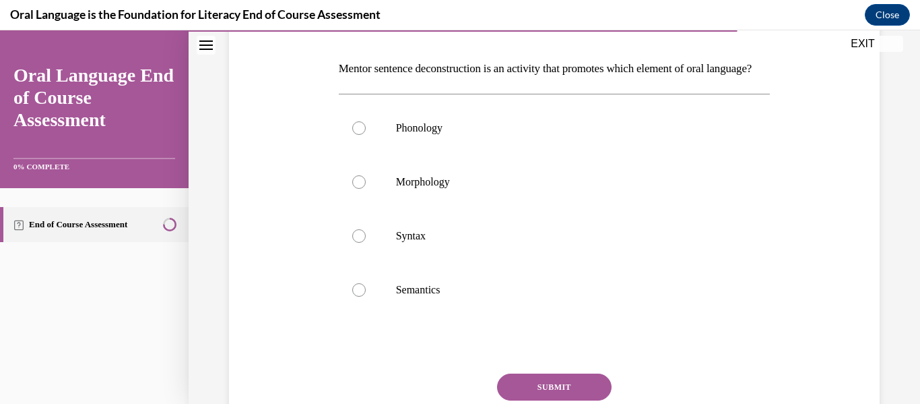
scroll to position [199, 0]
click at [363, 255] on label "Syntax" at bounding box center [555, 237] width 432 height 54
click at [363, 243] on input "Syntax" at bounding box center [358, 236] width 13 height 13
radio input "true"
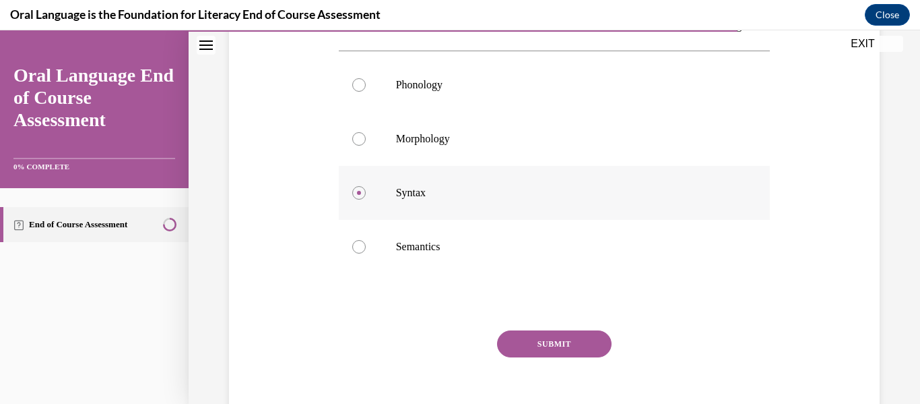
scroll to position [289, 0]
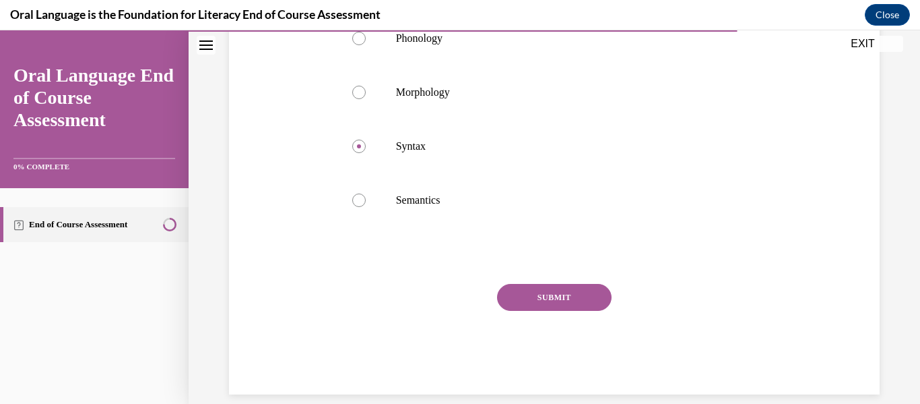
click at [523, 311] on button "SUBMIT" at bounding box center [554, 297] width 115 height 27
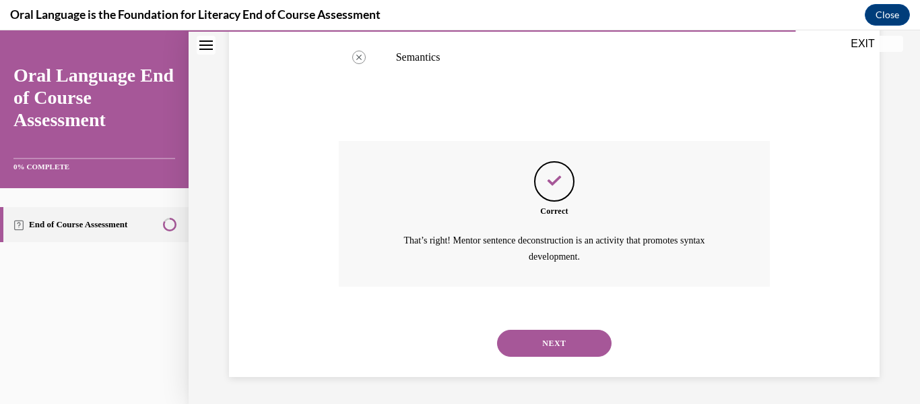
scroll to position [455, 0]
click at [547, 333] on button "NEXT" at bounding box center [554, 342] width 115 height 27
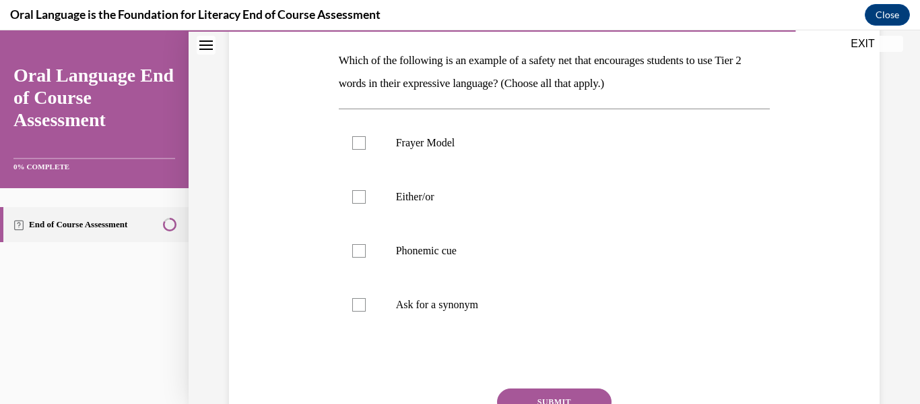
scroll to position [208, 0]
click at [358, 141] on div at bounding box center [358, 141] width 13 height 13
click at [358, 141] on input "Frayer Model" at bounding box center [358, 141] width 13 height 13
checkbox input "true"
click at [354, 193] on div at bounding box center [358, 195] width 13 height 13
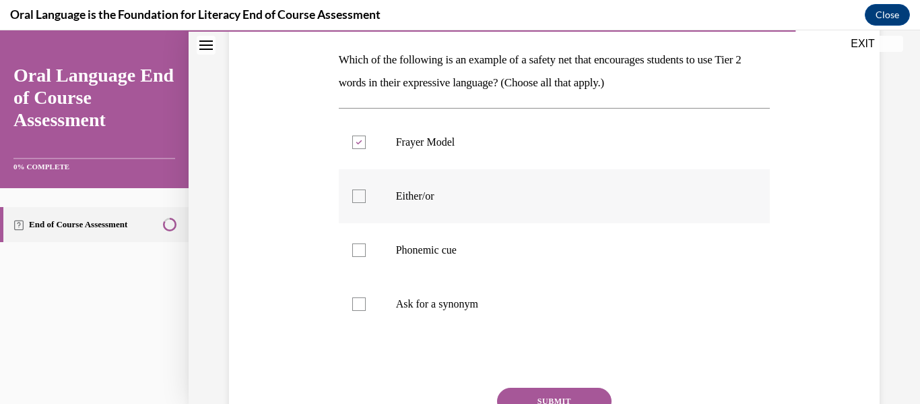
click at [354, 193] on input "Either/or" at bounding box center [358, 195] width 13 height 13
checkbox input "true"
click at [355, 247] on div at bounding box center [358, 249] width 13 height 13
click at [355, 247] on input "Phonemic cue" at bounding box center [358, 249] width 13 height 13
checkbox input "true"
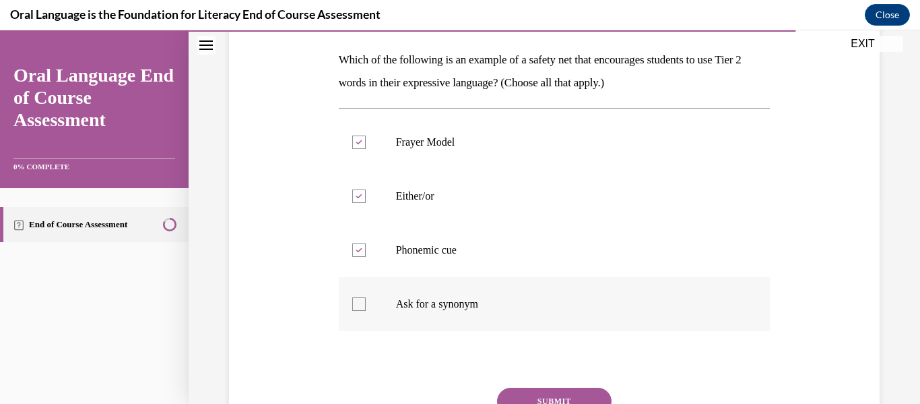
click at [356, 301] on div at bounding box center [358, 303] width 13 height 13
click at [356, 301] on input "Ask for a synonym" at bounding box center [358, 303] width 13 height 13
checkbox input "true"
click at [564, 392] on button "SUBMIT" at bounding box center [554, 400] width 115 height 27
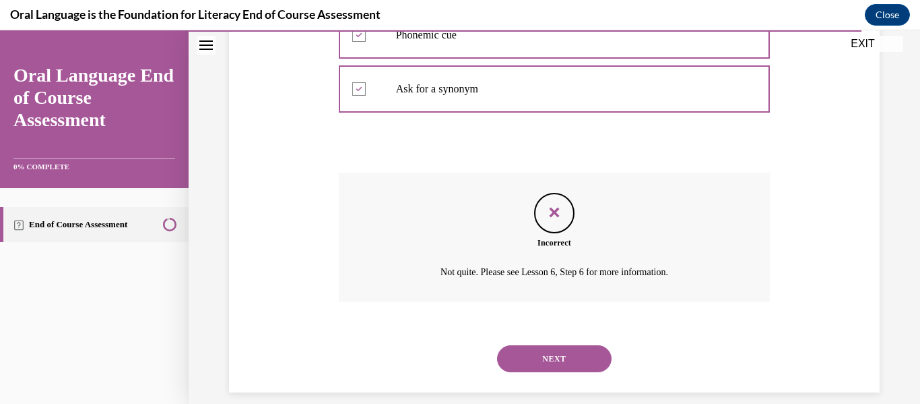
scroll to position [424, 0]
click at [563, 361] on button "NEXT" at bounding box center [554, 357] width 115 height 27
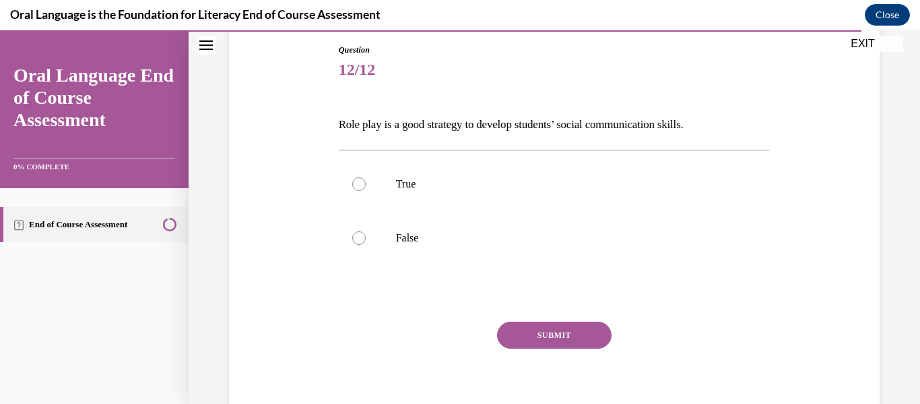
scroll to position [148, 0]
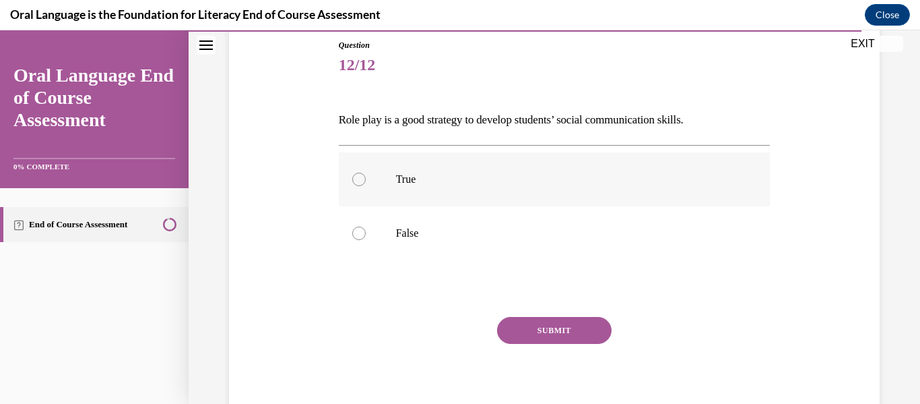
click at [360, 181] on div at bounding box center [358, 178] width 13 height 13
click at [360, 181] on input "True" at bounding box center [358, 178] width 13 height 13
radio input "true"
click at [561, 323] on button "SUBMIT" at bounding box center [554, 330] width 115 height 27
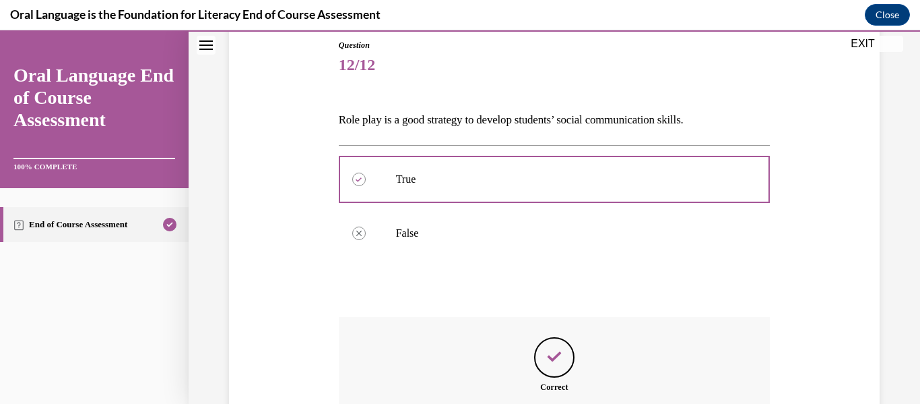
scroll to position [324, 0]
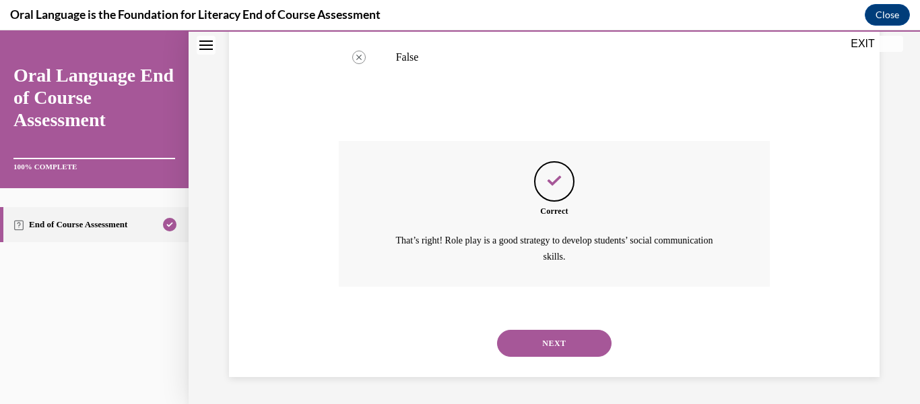
click at [552, 340] on button "NEXT" at bounding box center [554, 342] width 115 height 27
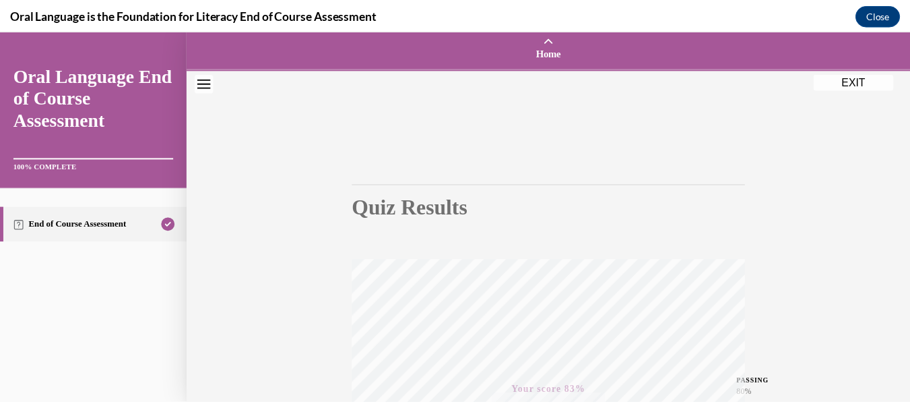
scroll to position [0, 0]
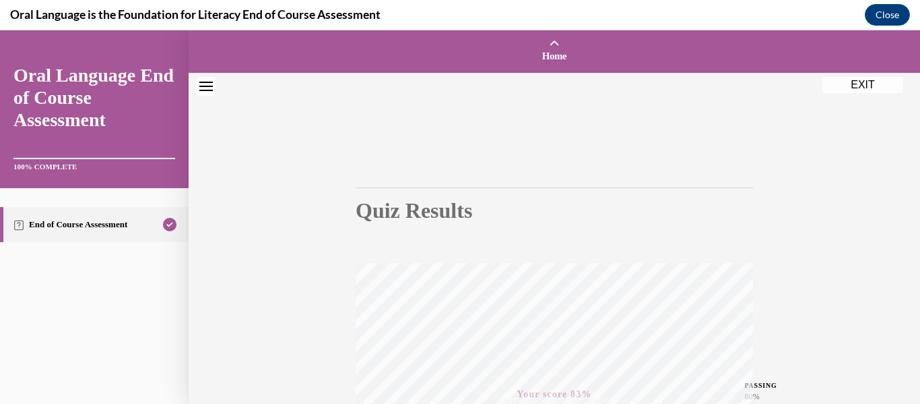
drag, startPoint x: 874, startPoint y: 88, endPoint x: 828, endPoint y: 88, distance: 45.8
click at [874, 88] on button "EXIT" at bounding box center [863, 85] width 81 height 16
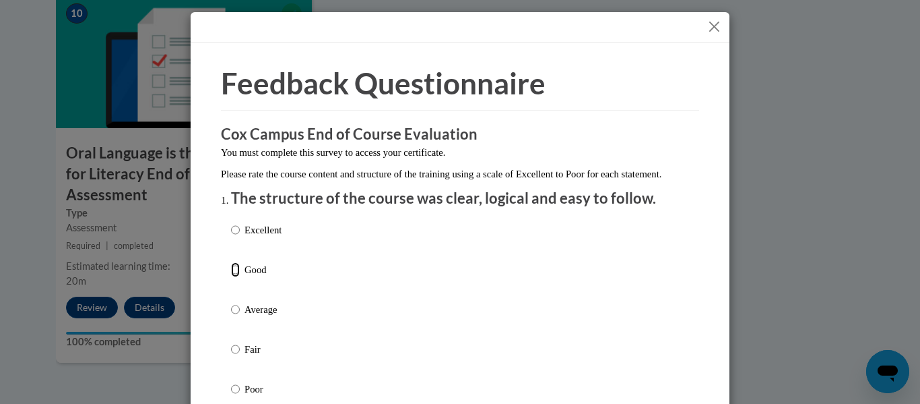
click at [231, 277] on input "Good" at bounding box center [235, 269] width 9 height 15
radio input "true"
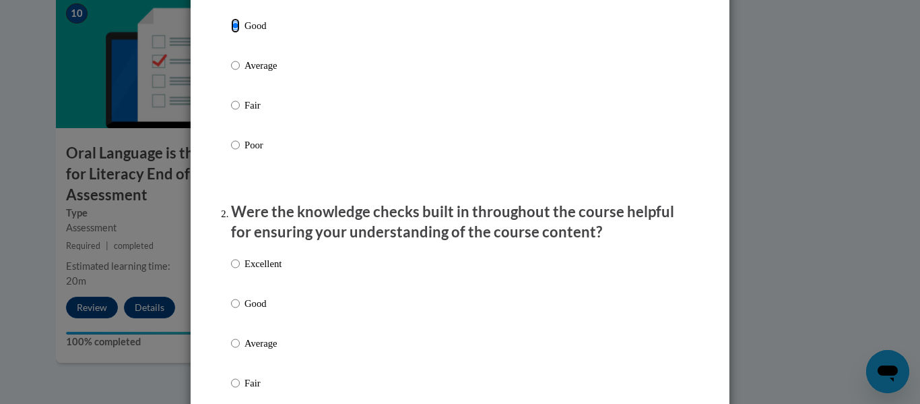
scroll to position [247, 0]
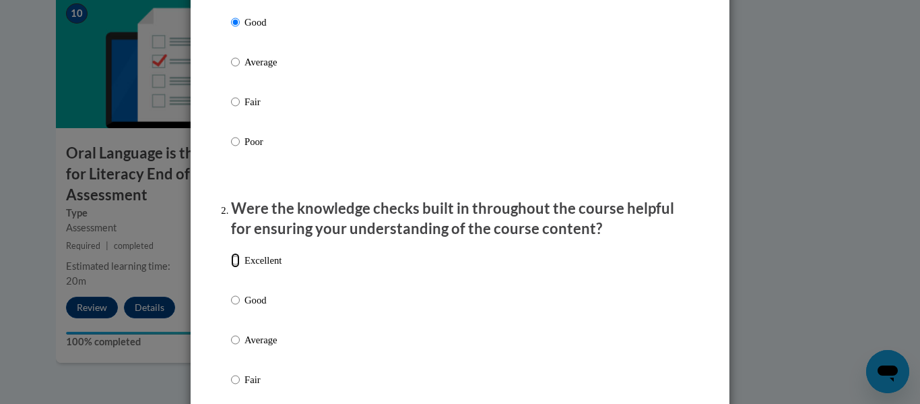
click at [231, 267] on input "Excellent" at bounding box center [235, 260] width 9 height 15
radio input "true"
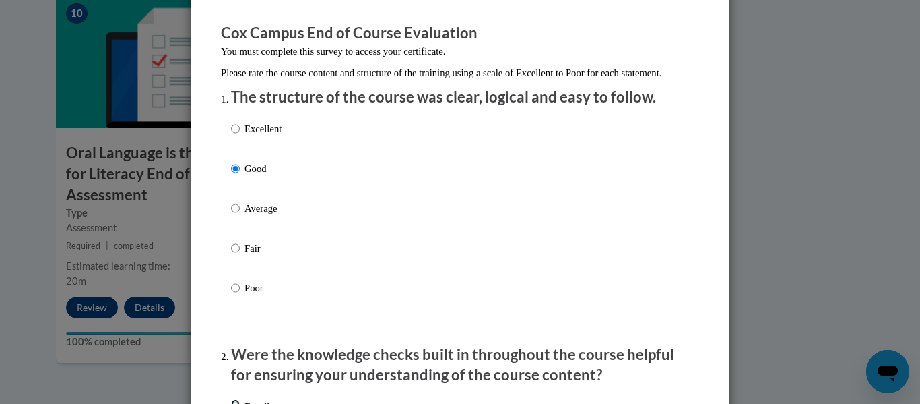
scroll to position [101, 0]
click at [232, 136] on input "Excellent" at bounding box center [235, 128] width 9 height 15
radio input "true"
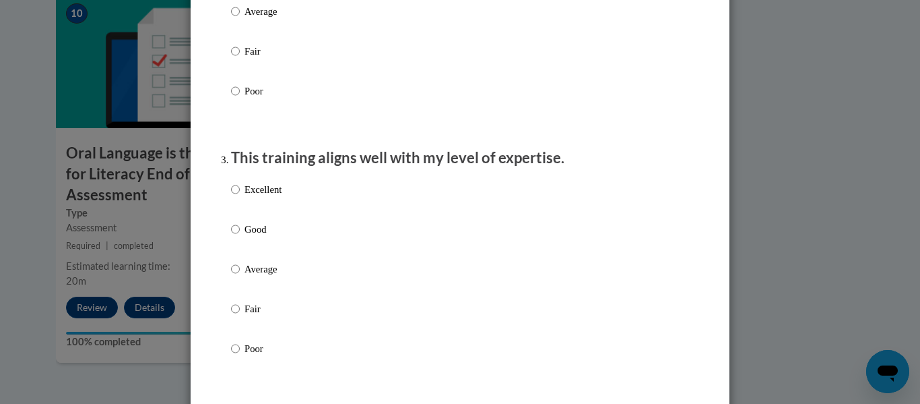
scroll to position [577, 0]
click at [231, 195] on input "Excellent" at bounding box center [235, 188] width 9 height 15
radio input "true"
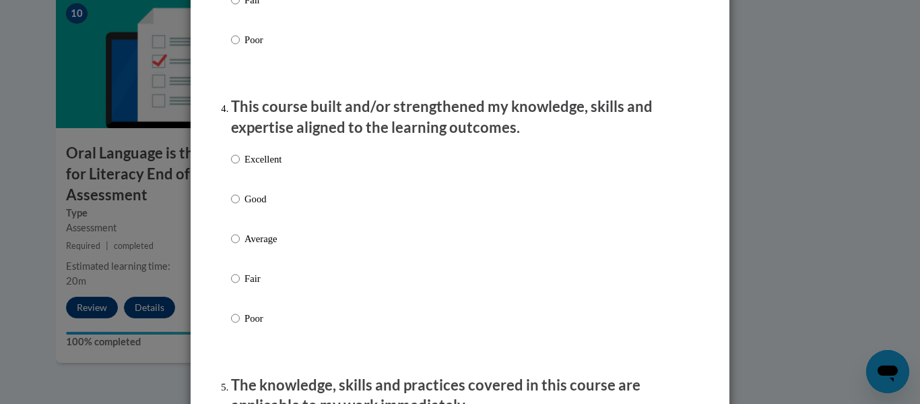
scroll to position [885, 0]
click at [245, 166] on p "Excellent" at bounding box center [263, 158] width 37 height 15
click at [240, 166] on input "Excellent" at bounding box center [235, 158] width 9 height 15
radio input "true"
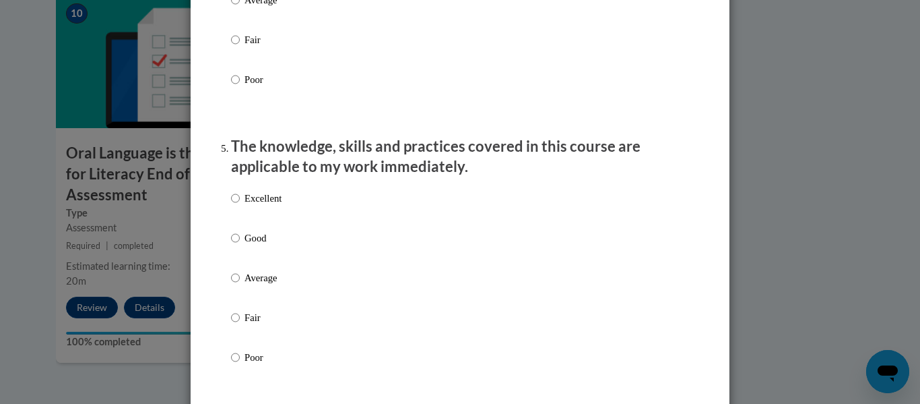
scroll to position [1123, 0]
click at [231, 205] on input "Excellent" at bounding box center [235, 197] width 9 height 15
radio input "true"
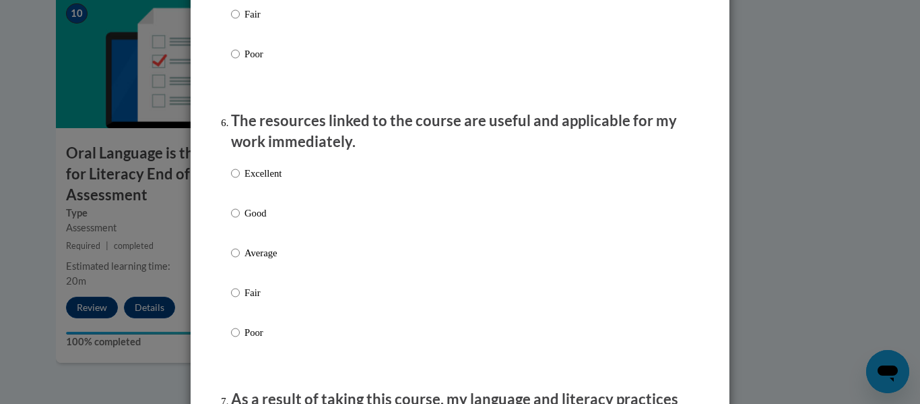
scroll to position [1428, 0]
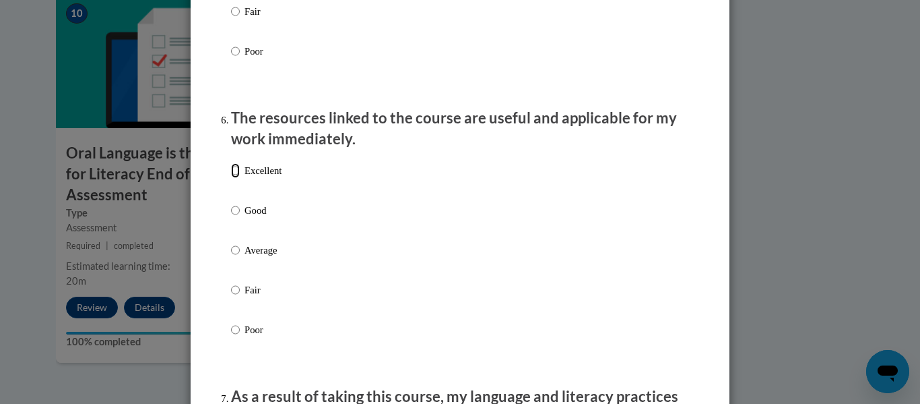
click at [231, 178] on input "Excellent" at bounding box center [235, 170] width 9 height 15
radio input "true"
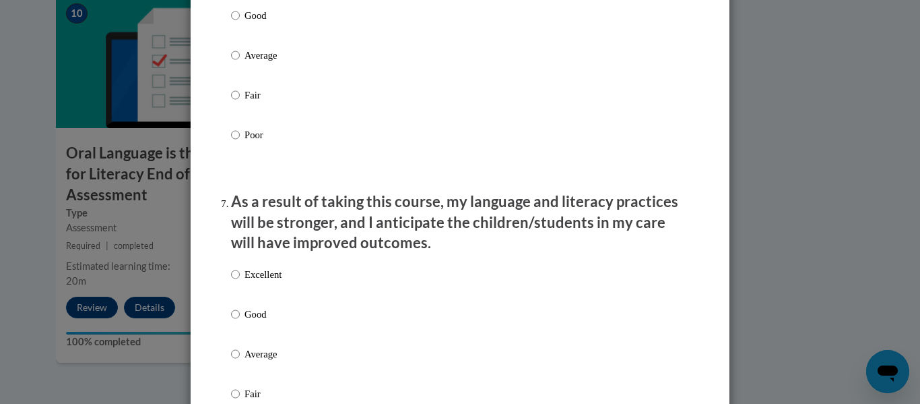
scroll to position [1631, 0]
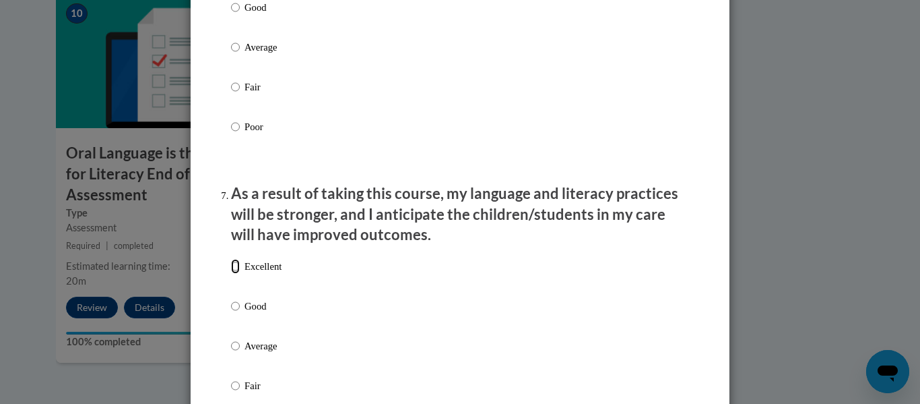
click at [231, 274] on input "Excellent" at bounding box center [235, 266] width 9 height 15
radio input "true"
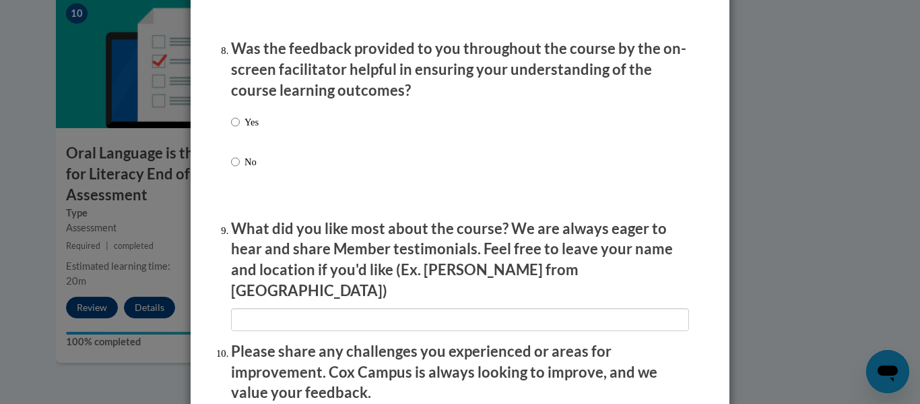
scroll to position [2075, 0]
click at [232, 129] on input "Yes" at bounding box center [235, 121] width 9 height 15
radio input "true"
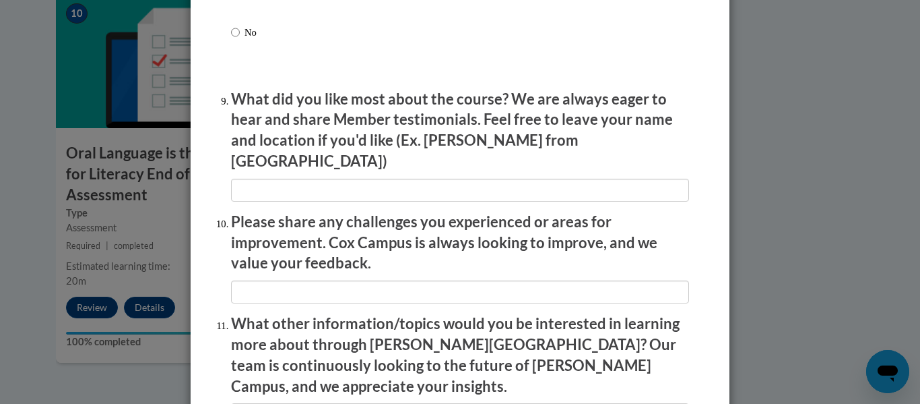
scroll to position [2221, 0]
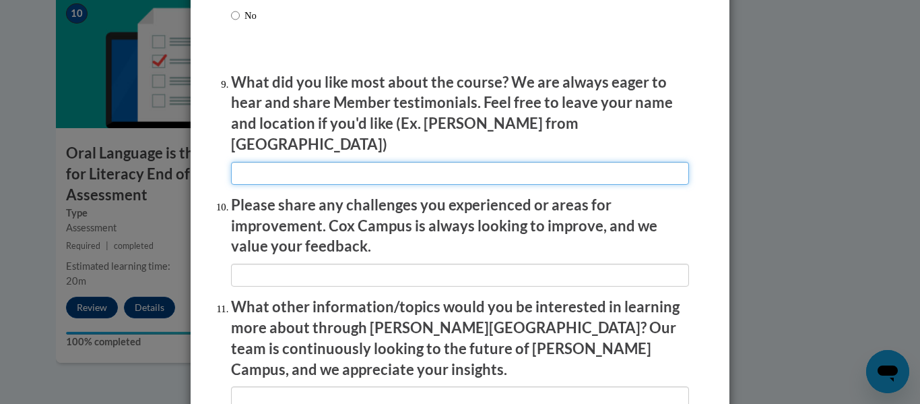
click at [323, 163] on input "textbox" at bounding box center [460, 173] width 458 height 23
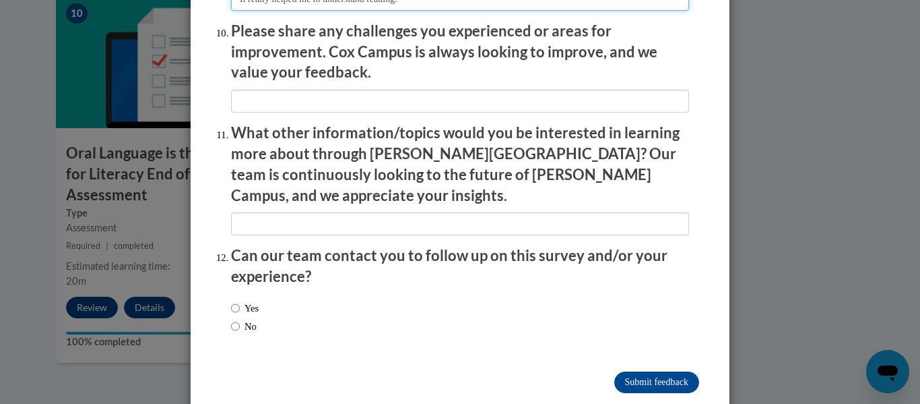
scroll to position [2396, 0]
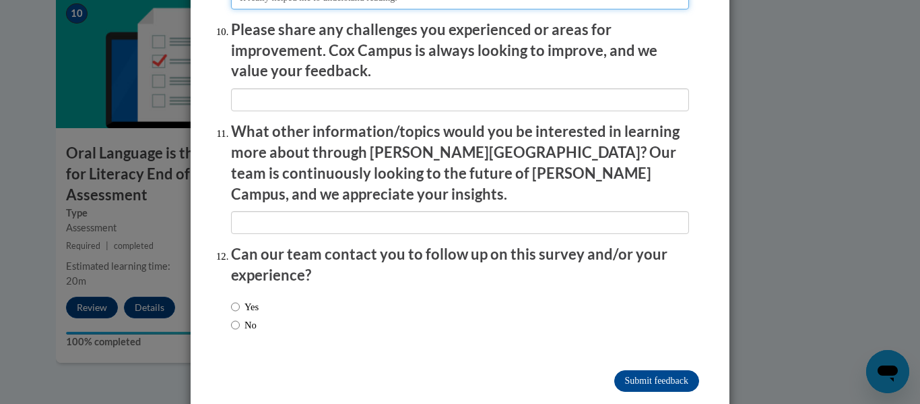
type input "It really helped me to understand reading."
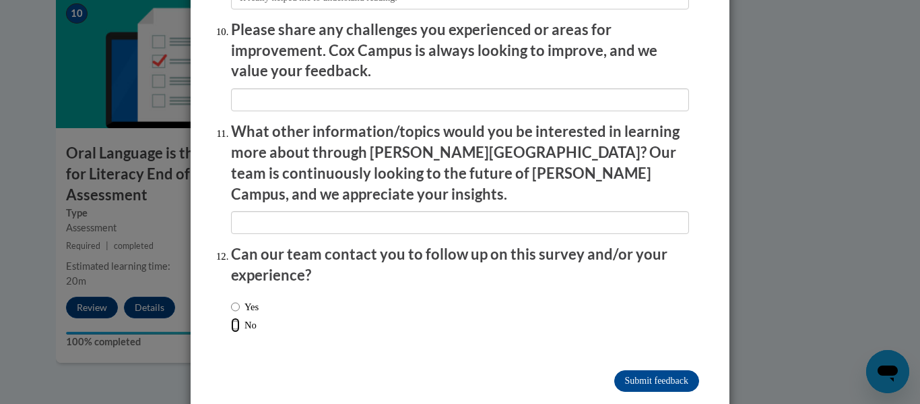
click at [231, 317] on input "No" at bounding box center [235, 324] width 9 height 15
radio input "true"
click at [664, 370] on input "Submit feedback" at bounding box center [656, 381] width 85 height 22
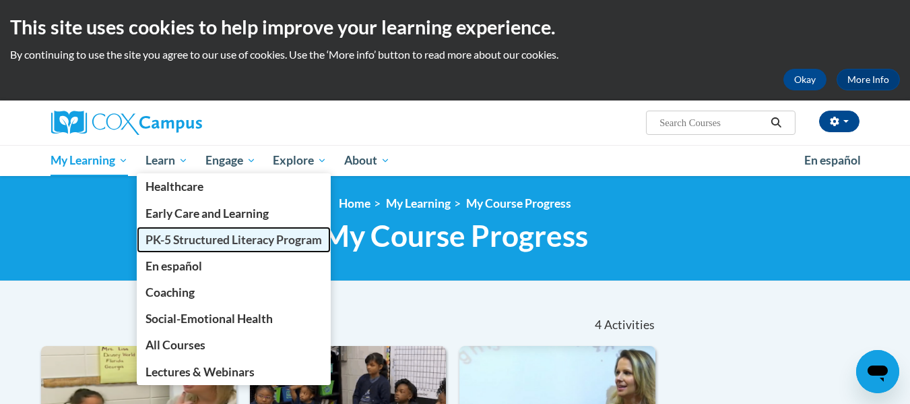
click at [168, 242] on span "PK-5 Structured Literacy Program" at bounding box center [234, 239] width 177 height 14
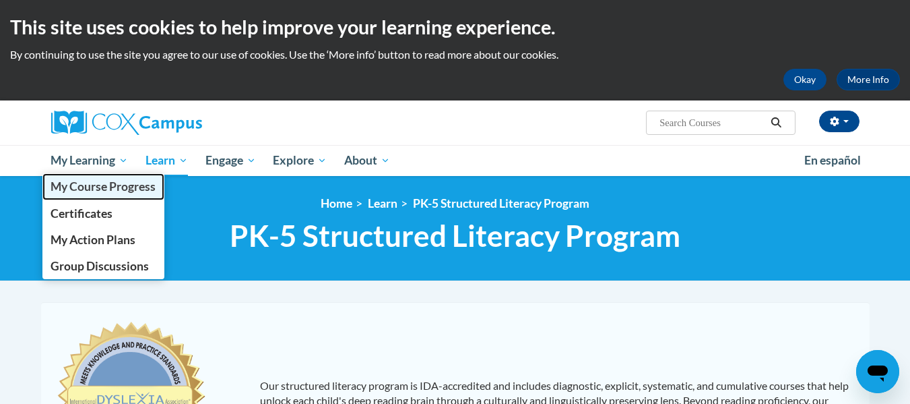
click at [87, 187] on span "My Course Progress" at bounding box center [103, 186] width 105 height 14
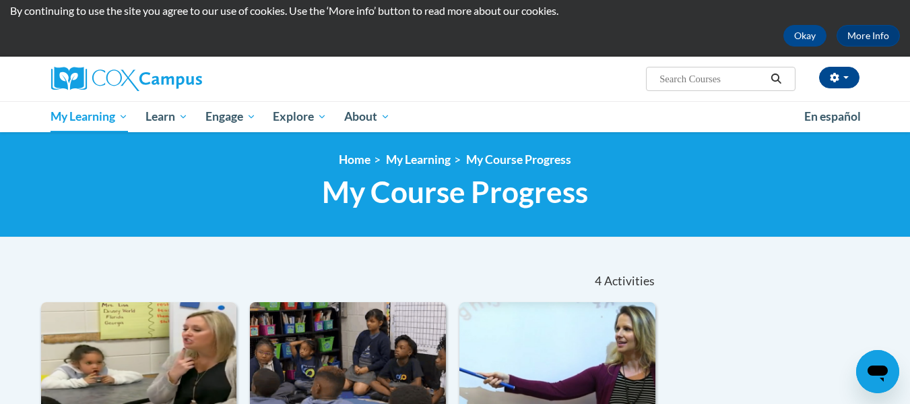
scroll to position [44, 0]
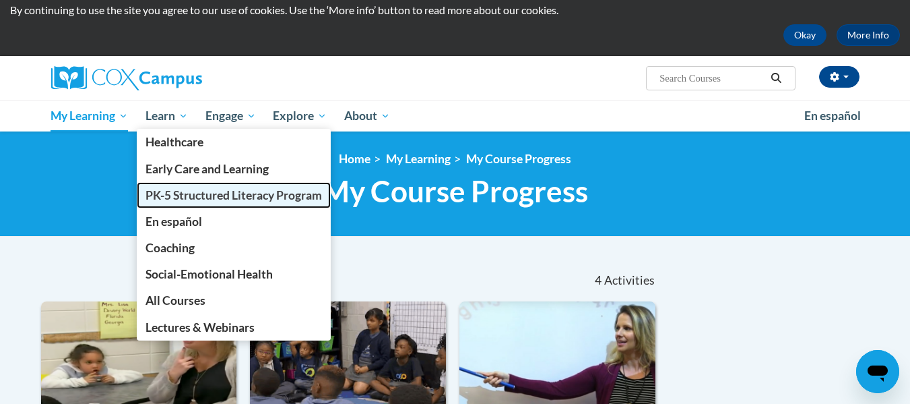
click at [174, 197] on span "PK-5 Structured Literacy Program" at bounding box center [234, 195] width 177 height 14
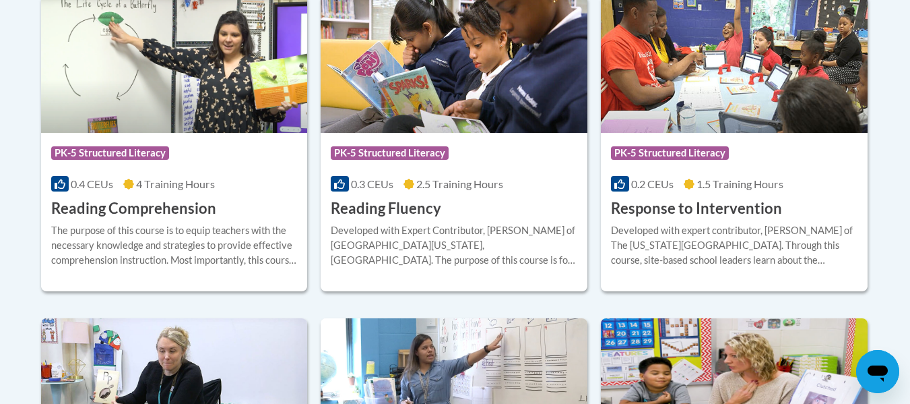
scroll to position [1320, 0]
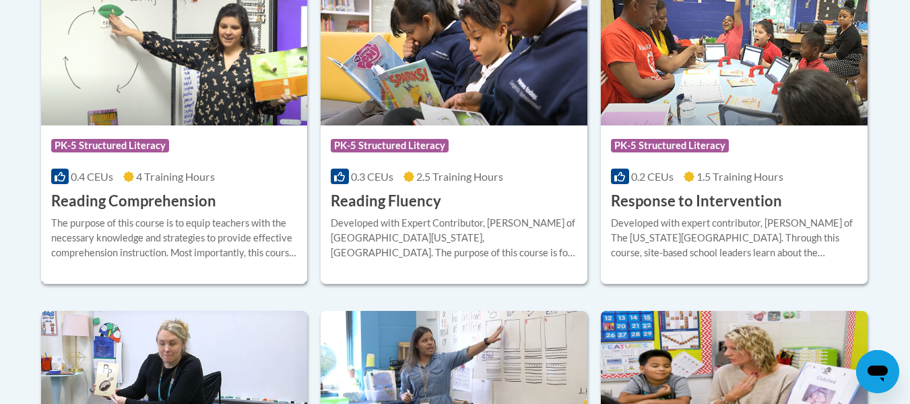
click at [158, 204] on h3 "Reading Comprehension" at bounding box center [133, 201] width 165 height 21
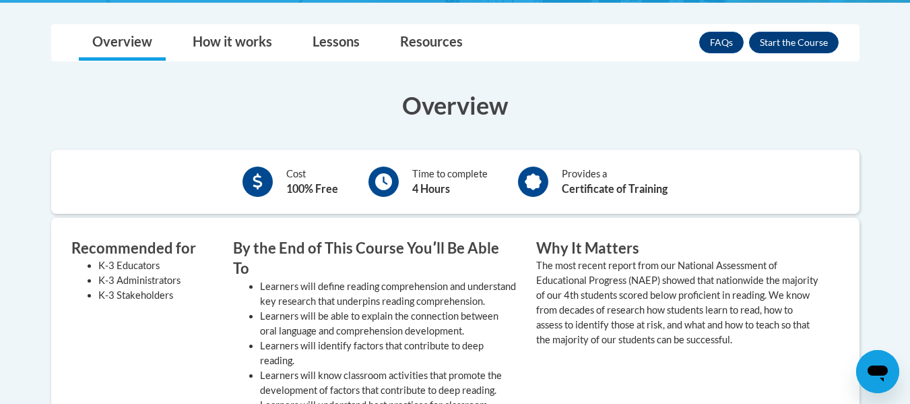
scroll to position [351, 0]
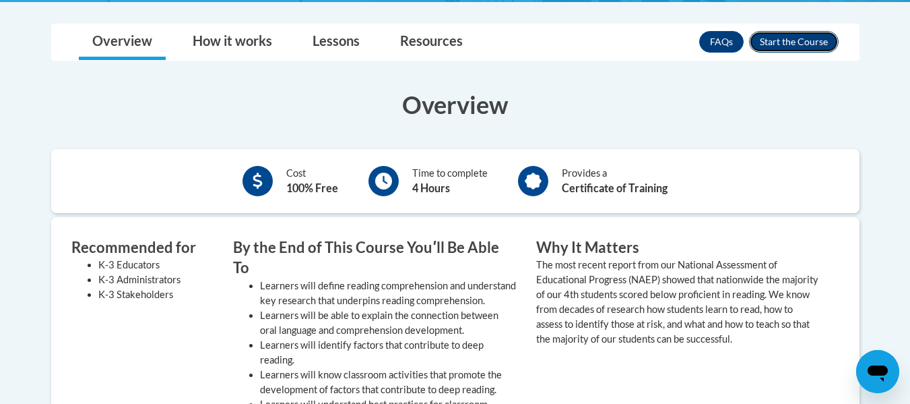
click at [792, 42] on button "Enroll" at bounding box center [794, 42] width 90 height 22
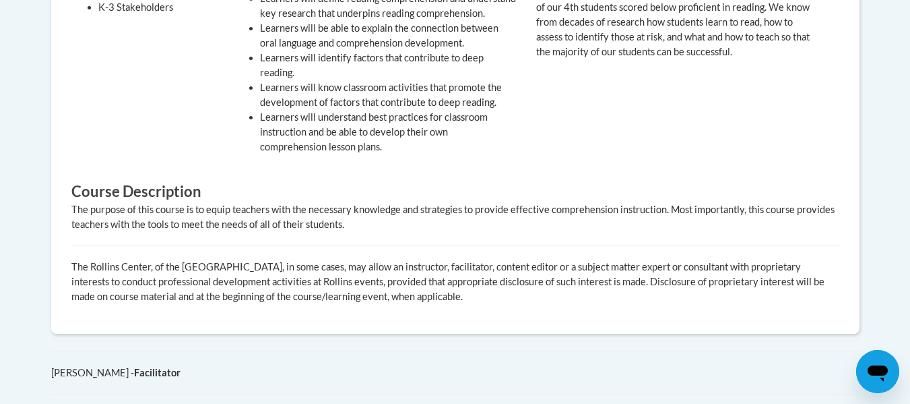
scroll to position [639, 0]
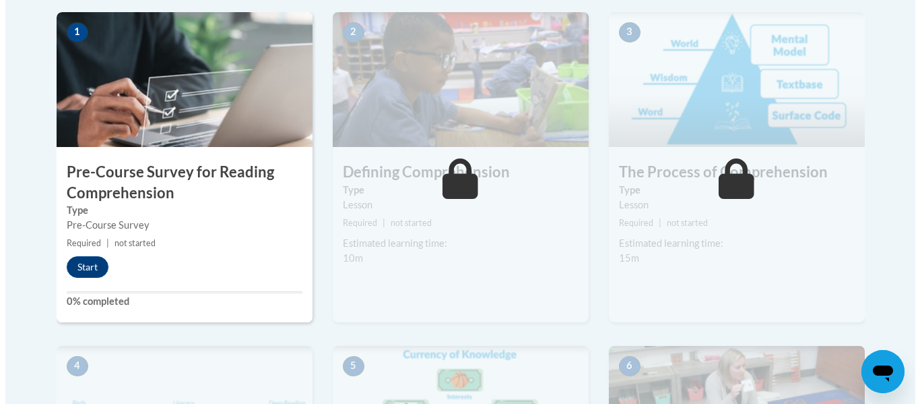
scroll to position [471, 0]
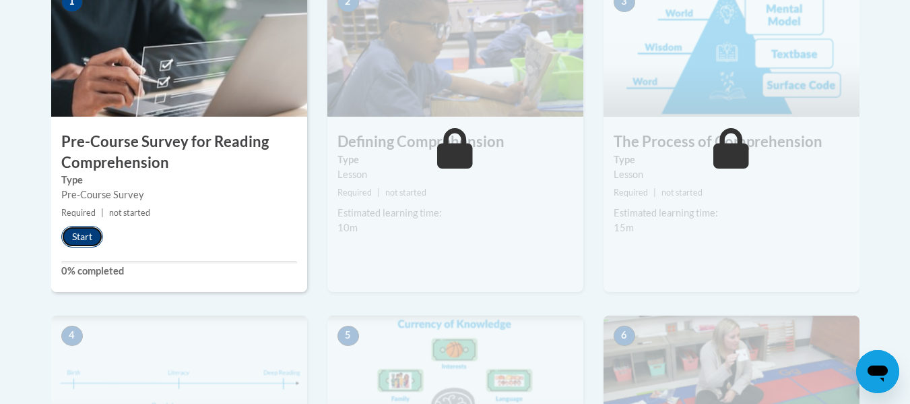
click at [82, 238] on button "Start" at bounding box center [82, 237] width 42 height 22
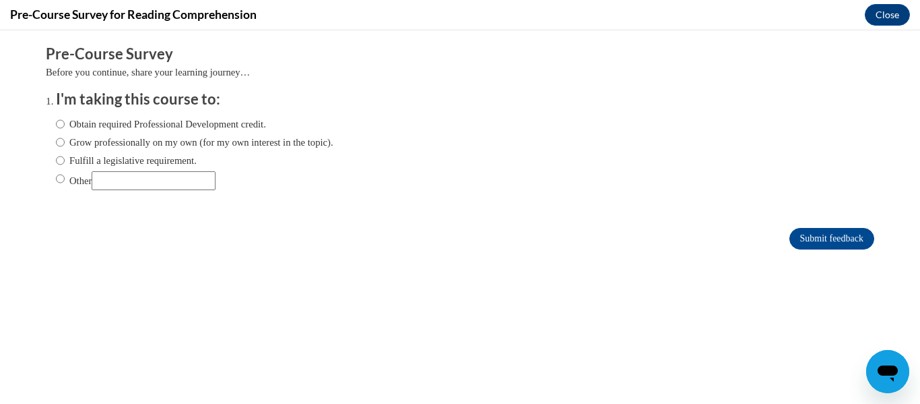
scroll to position [0, 0]
click at [56, 159] on input "Fulfill a legislative requirement." at bounding box center [60, 160] width 9 height 15
radio input "true"
click at [825, 234] on input "Submit feedback" at bounding box center [832, 239] width 85 height 22
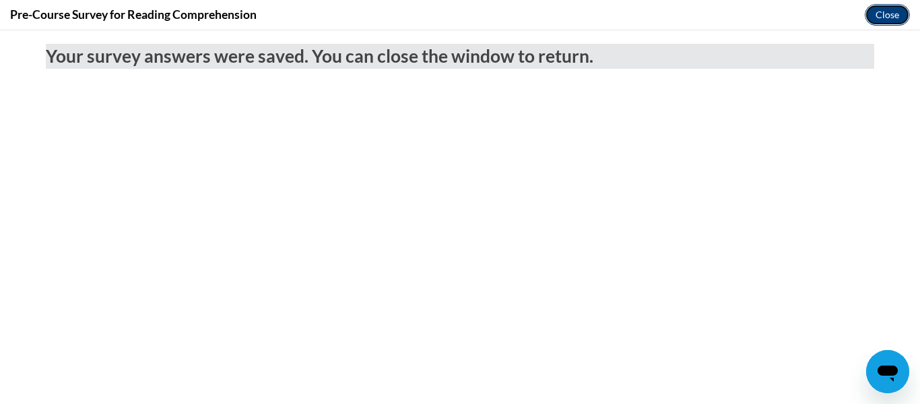
click at [886, 15] on button "Close" at bounding box center [887, 15] width 45 height 22
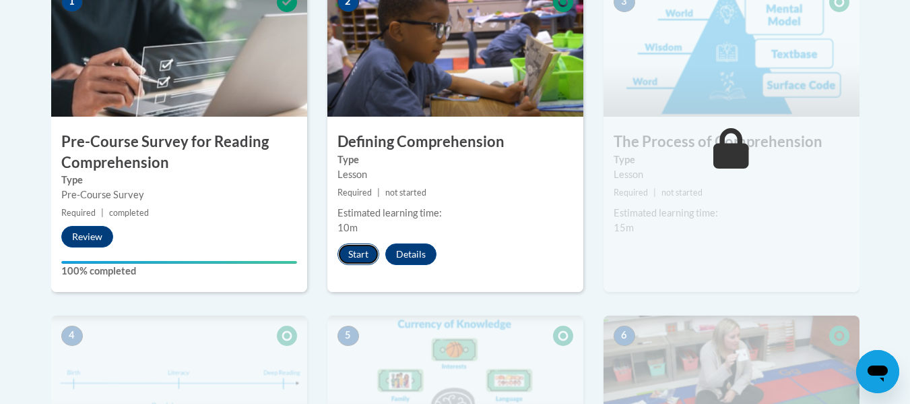
click at [356, 254] on button "Start" at bounding box center [359, 254] width 42 height 22
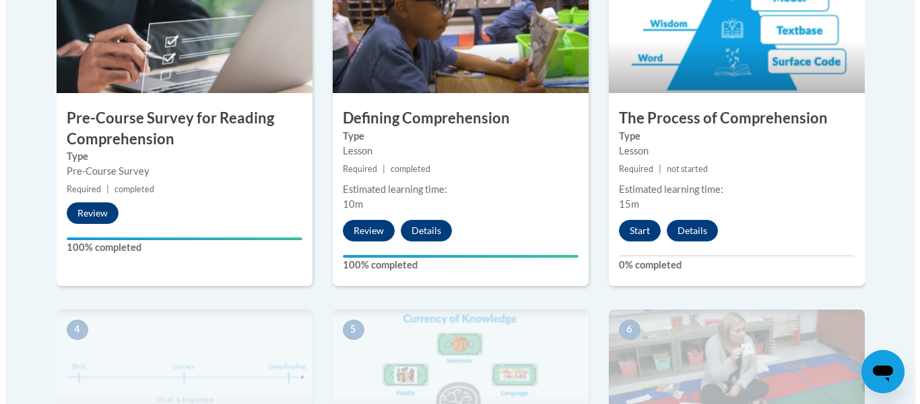
scroll to position [493, 0]
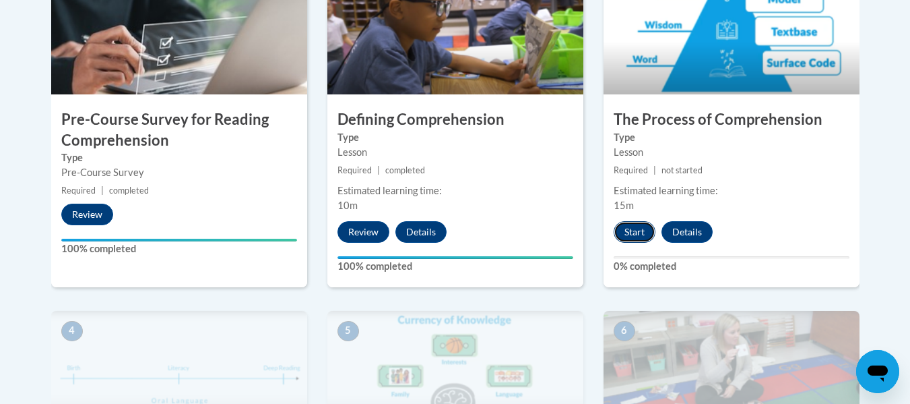
click at [637, 226] on button "Start" at bounding box center [635, 232] width 42 height 22
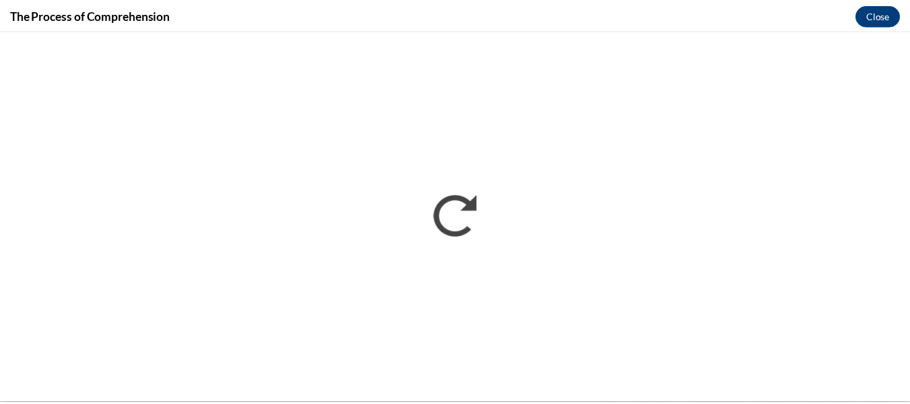
scroll to position [0, 0]
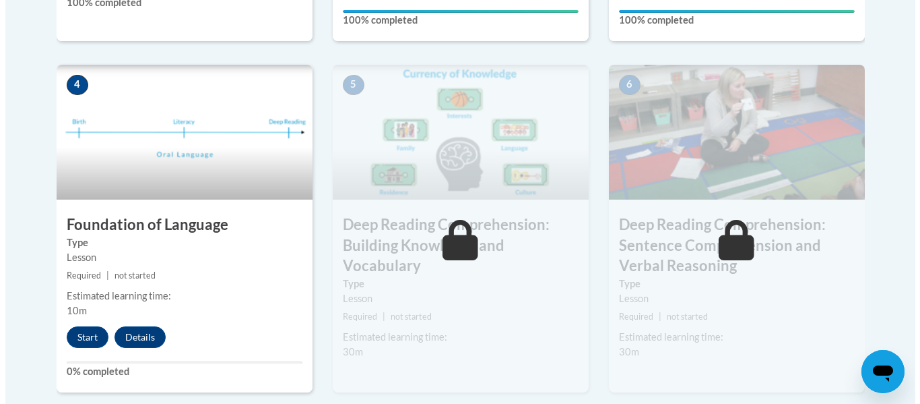
scroll to position [740, 0]
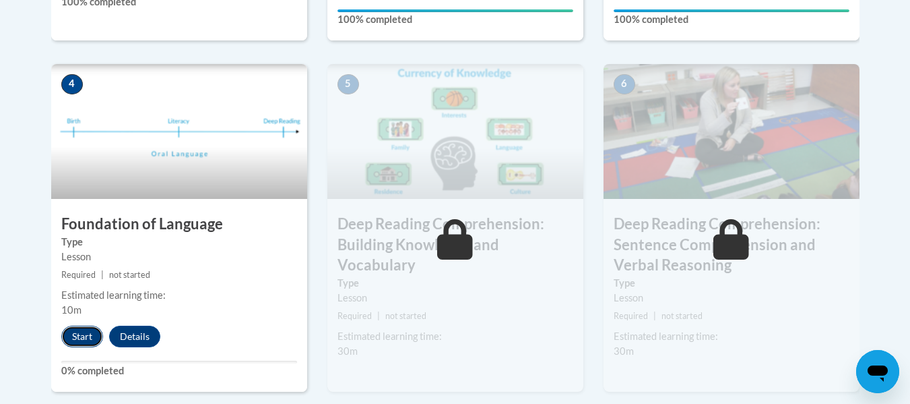
click at [78, 331] on button "Start" at bounding box center [82, 336] width 42 height 22
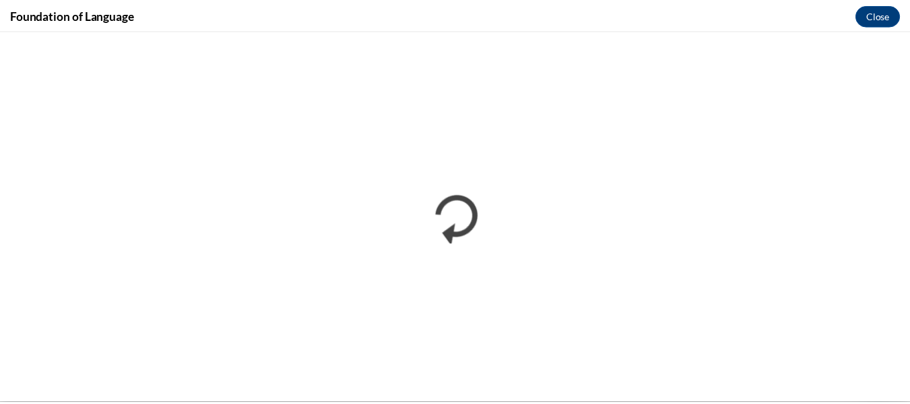
scroll to position [0, 0]
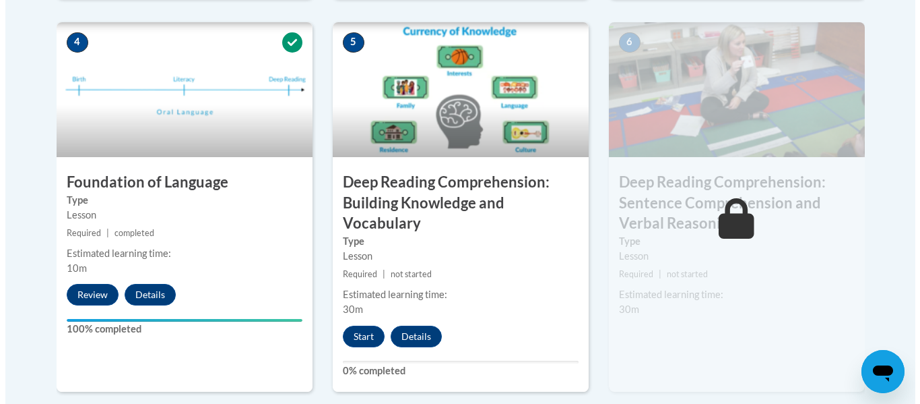
scroll to position [794, 0]
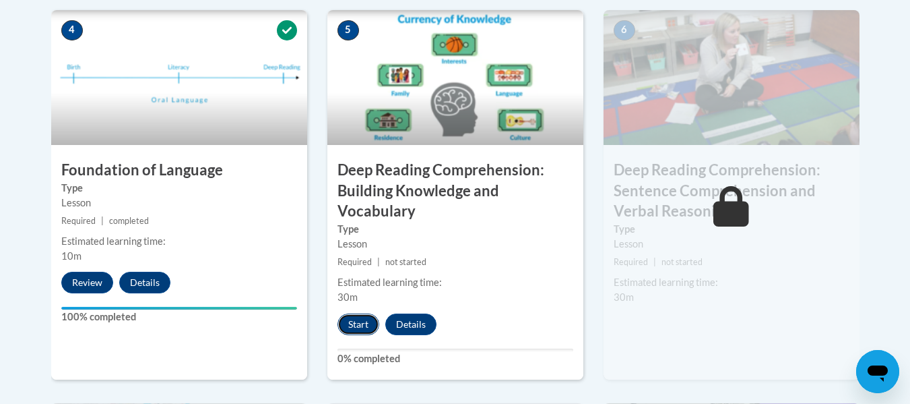
click at [353, 328] on button "Start" at bounding box center [359, 324] width 42 height 22
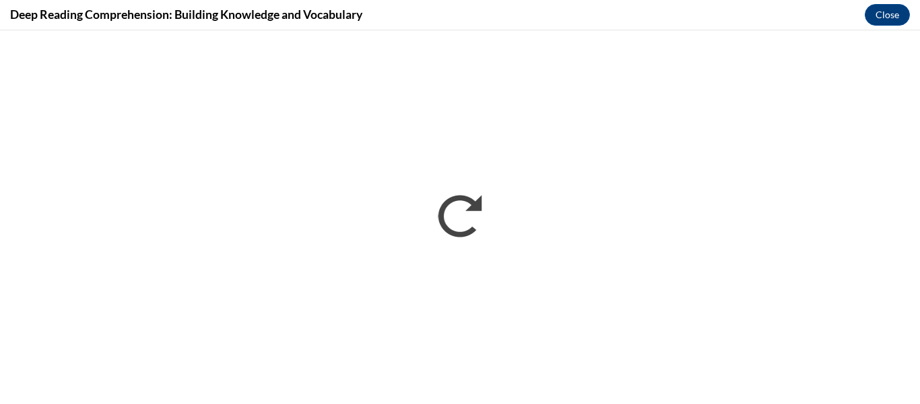
scroll to position [0, 0]
